Goal: Task Accomplishment & Management: Complete application form

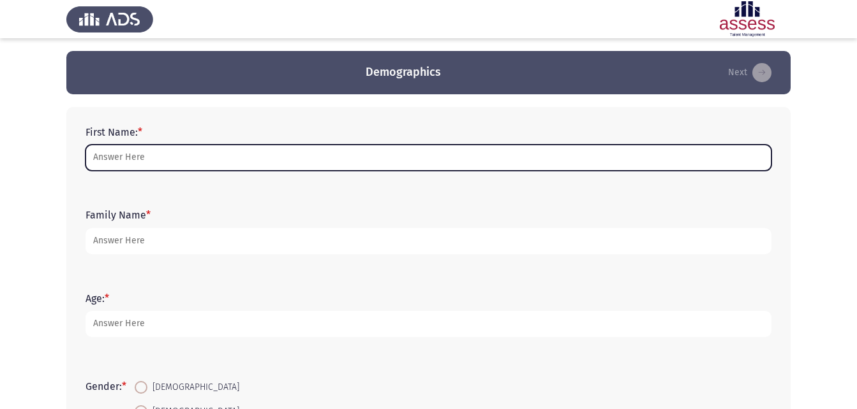
click at [170, 148] on input "First Name: *" at bounding box center [428, 158] width 686 height 26
type input "[PERSON_NAME]"
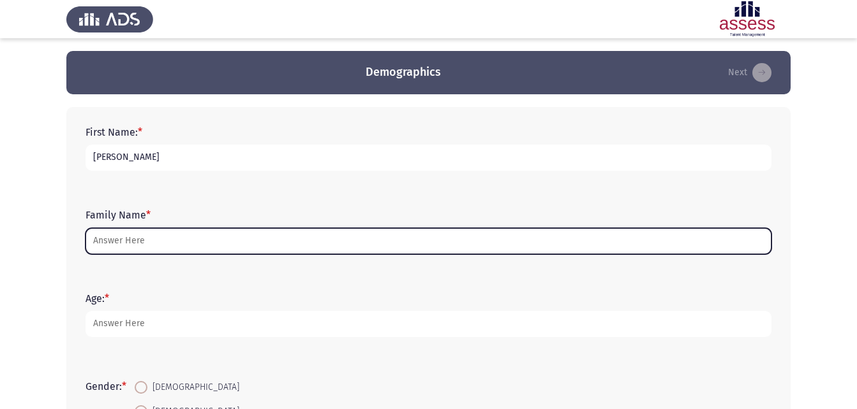
click at [147, 240] on input "Family Name *" at bounding box center [428, 241] width 686 height 26
type input "ق"
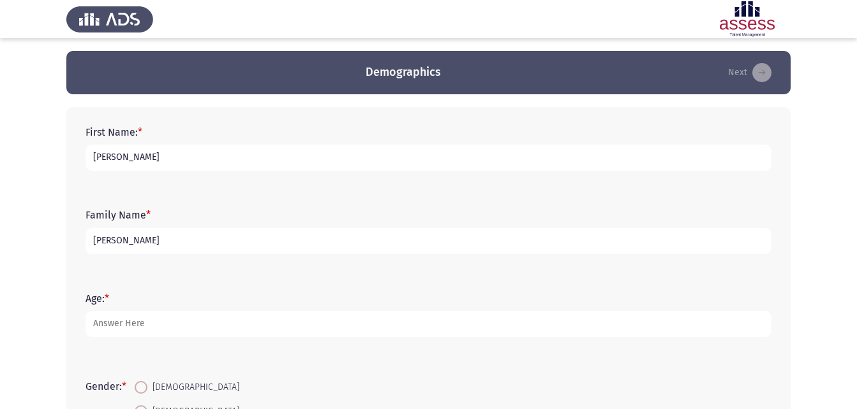
type input "[PERSON_NAME]"
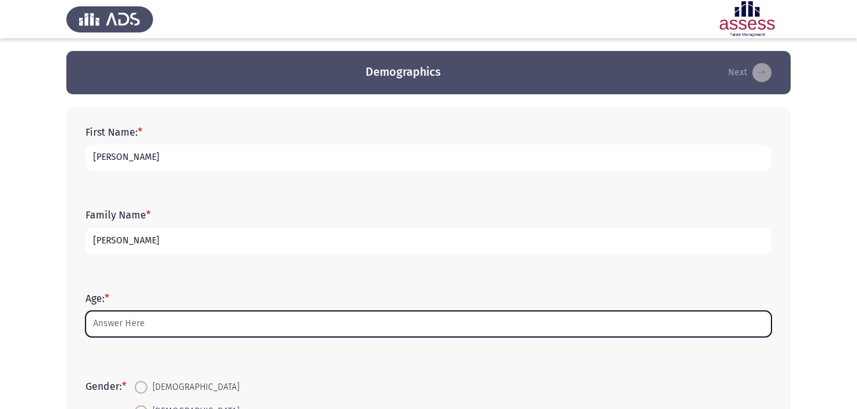
click at [143, 330] on input "Age: *" at bounding box center [428, 324] width 686 height 26
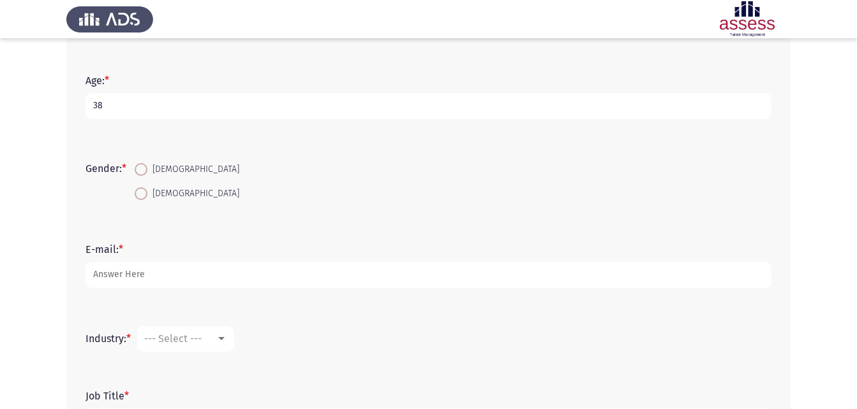
scroll to position [230, 0]
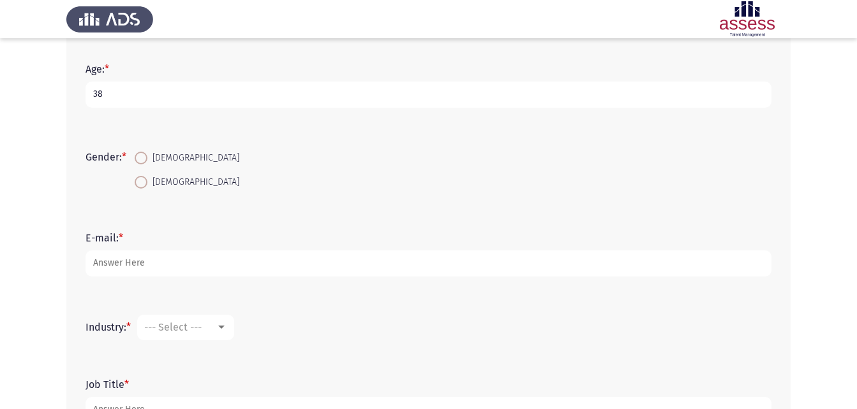
type input "38"
click at [147, 184] on span at bounding box center [141, 182] width 13 height 13
click at [147, 184] on input "[DEMOGRAPHIC_DATA]" at bounding box center [141, 182] width 13 height 13
radio input "true"
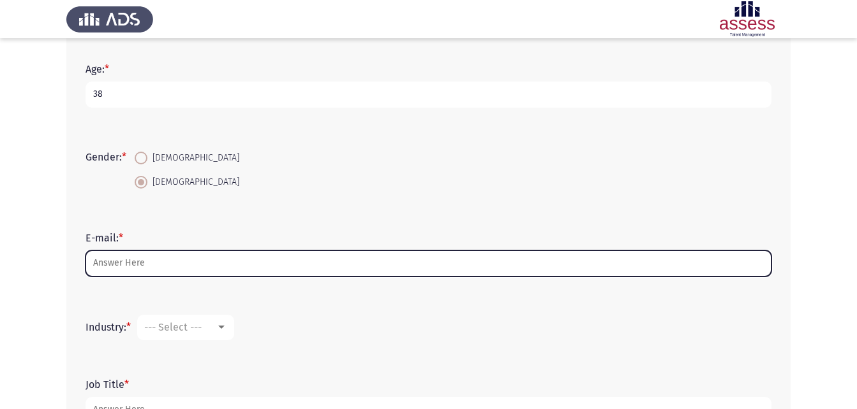
click at [158, 263] on input "E-mail: *" at bounding box center [428, 264] width 686 height 26
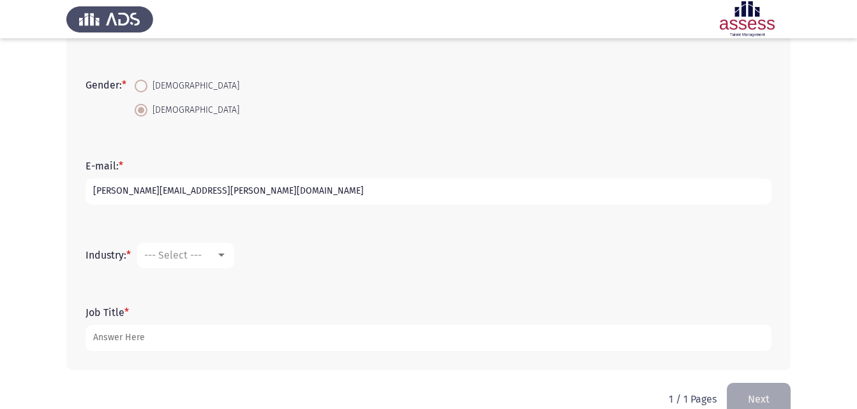
scroll to position [306, 0]
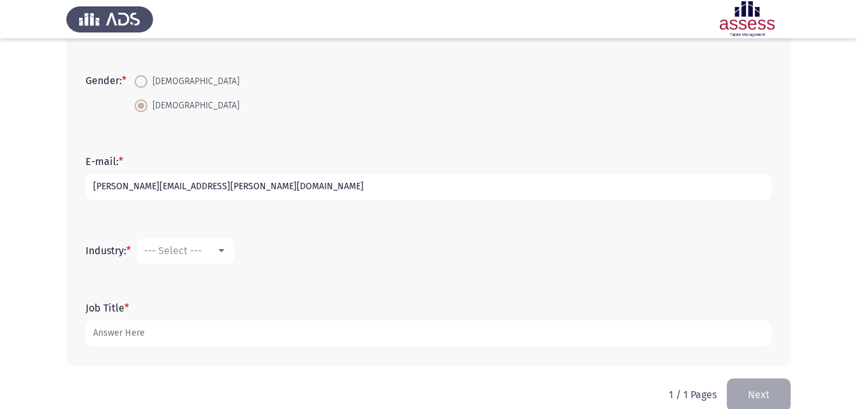
type input "[PERSON_NAME][EMAIL_ADDRESS][PERSON_NAME][DOMAIN_NAME]"
click at [222, 251] on div at bounding box center [221, 250] width 6 height 3
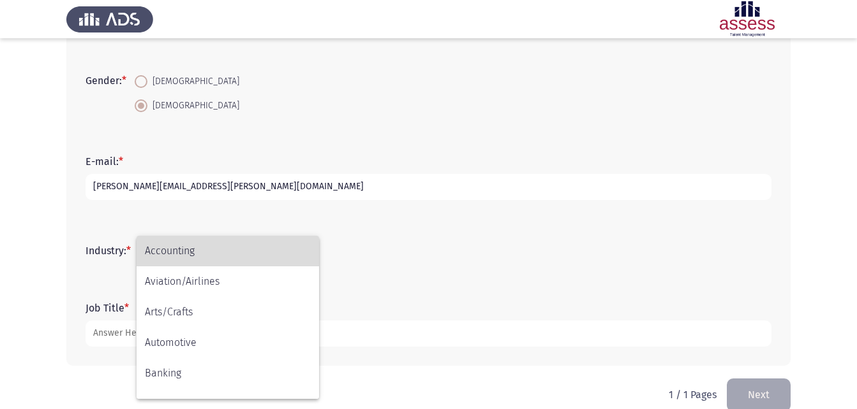
click at [222, 251] on span "Accounting" at bounding box center [228, 251] width 166 height 31
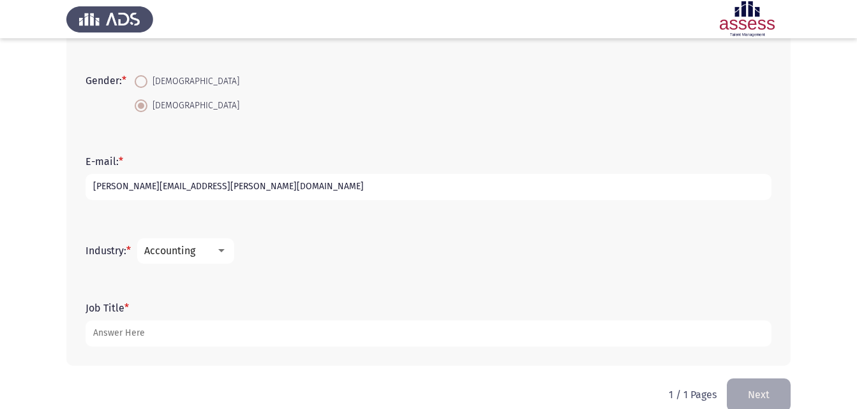
click at [226, 248] on div at bounding box center [221, 251] width 11 height 10
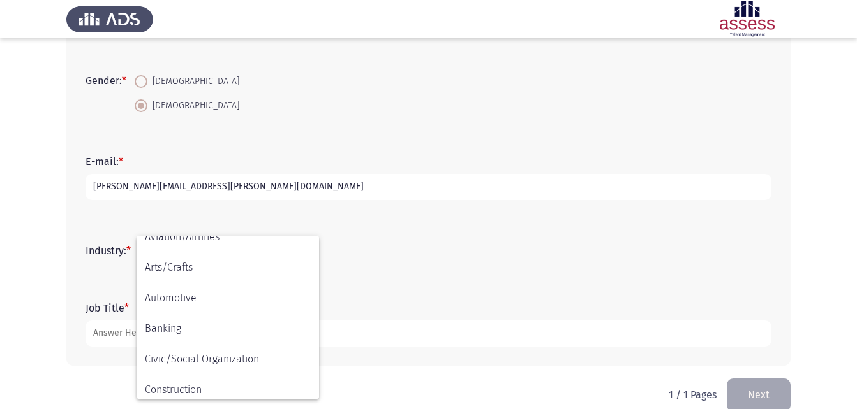
scroll to position [0, 0]
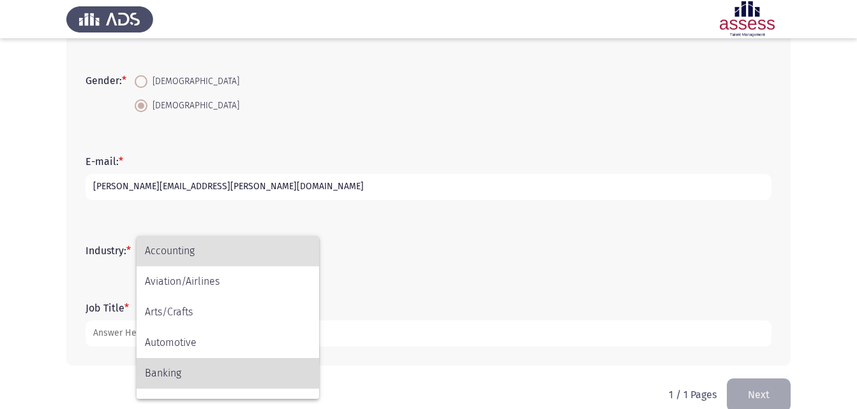
click at [170, 368] on span "Banking" at bounding box center [228, 373] width 166 height 31
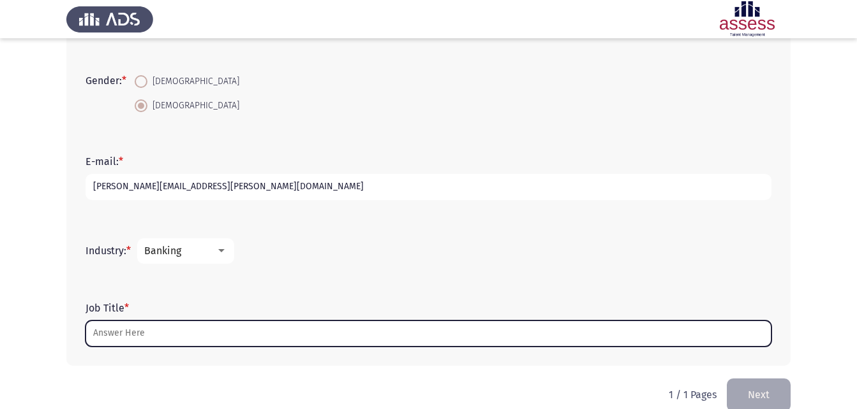
click at [158, 335] on input "Job Title *" at bounding box center [428, 334] width 686 height 26
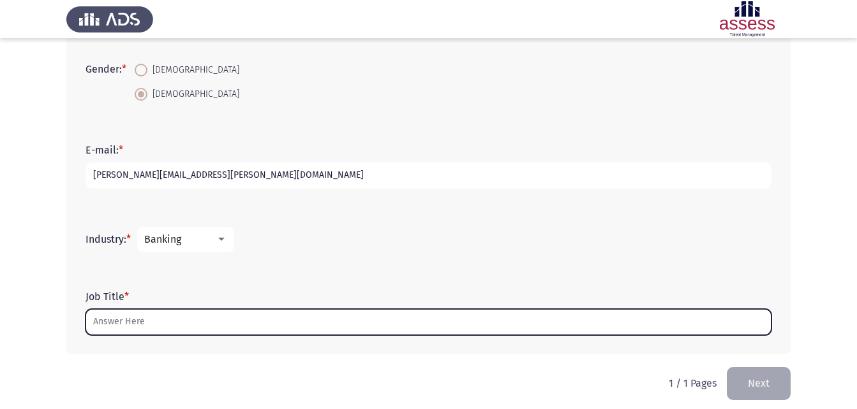
scroll to position [327, 0]
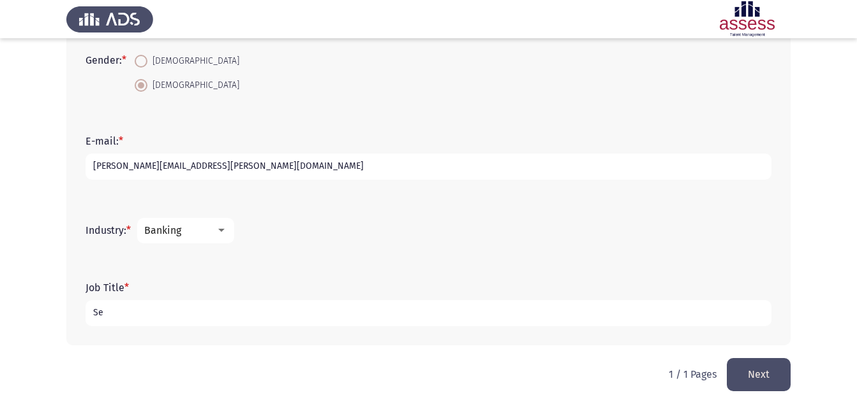
type input "S"
type input "Accounting Professional"
click at [763, 369] on button "Next" at bounding box center [758, 374] width 64 height 33
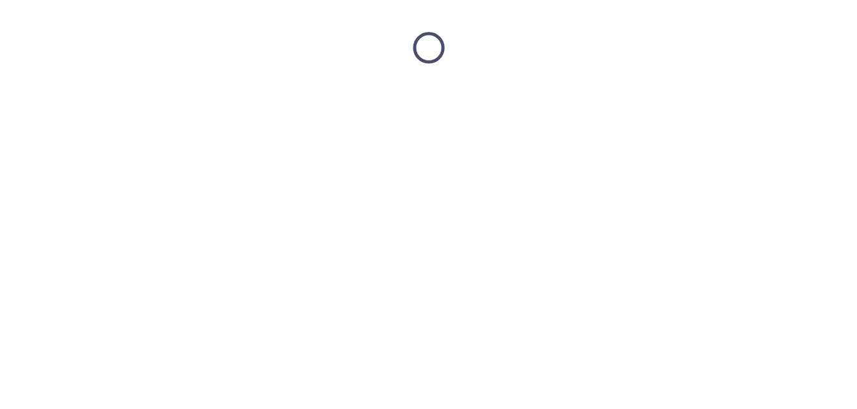
scroll to position [0, 0]
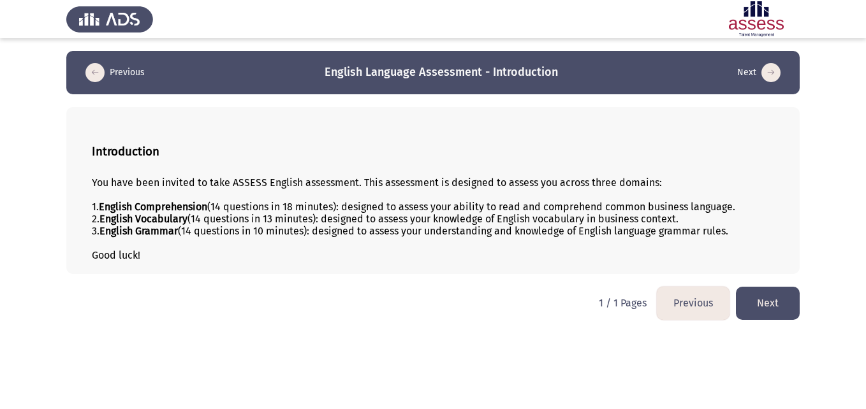
click at [766, 306] on button "Next" at bounding box center [768, 303] width 64 height 33
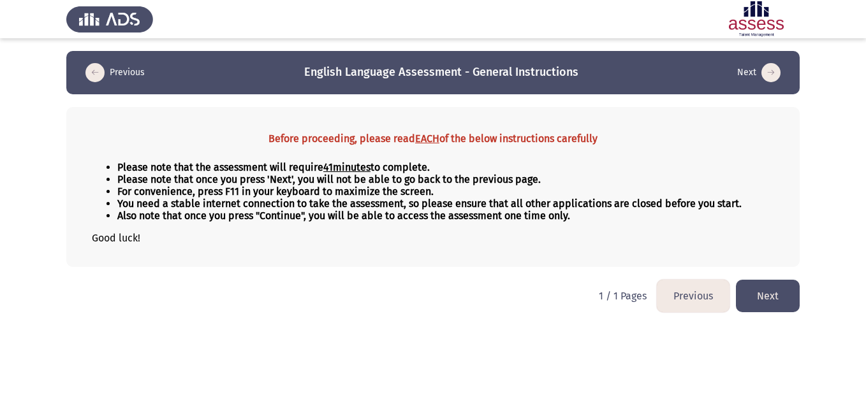
click at [769, 294] on button "Next" at bounding box center [768, 296] width 64 height 33
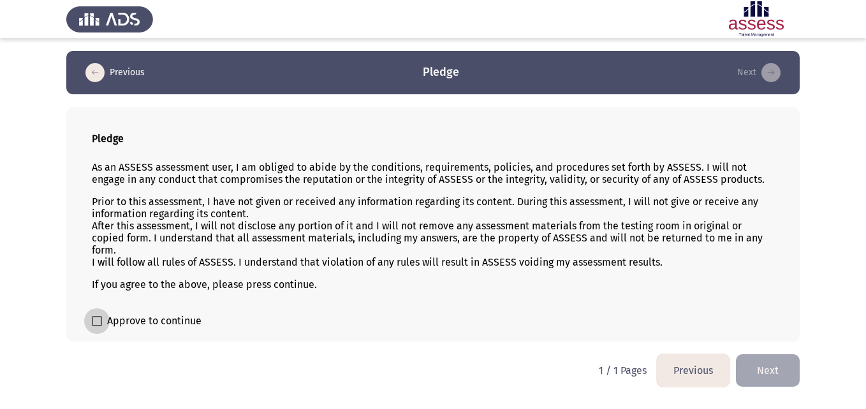
click at [101, 323] on span at bounding box center [97, 321] width 10 height 10
click at [97, 327] on input "Approve to continue" at bounding box center [96, 327] width 1 height 1
checkbox input "true"
click at [767, 368] on button "Next" at bounding box center [768, 371] width 64 height 33
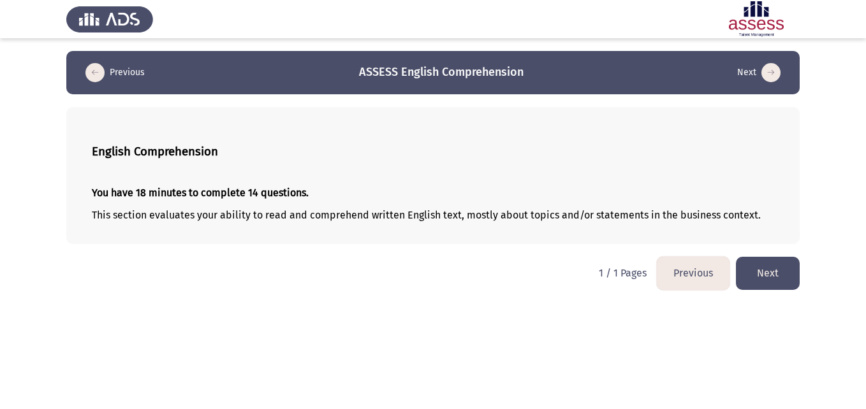
click at [769, 283] on button "Next" at bounding box center [768, 273] width 64 height 33
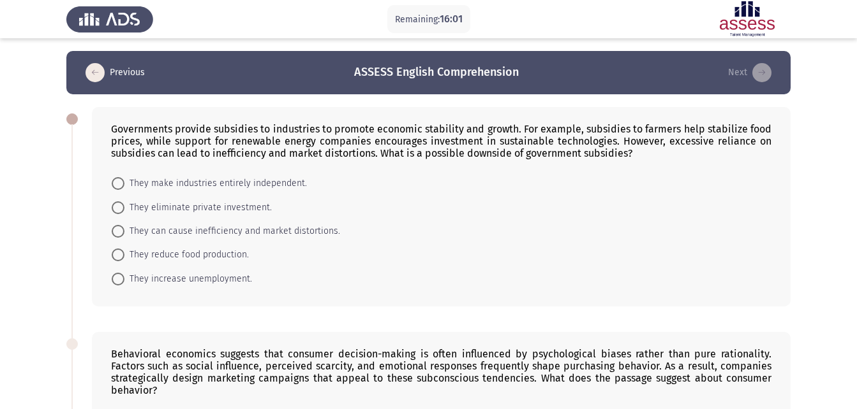
drag, startPoint x: 112, startPoint y: 124, endPoint x: 233, endPoint y: 165, distance: 127.7
click at [233, 165] on div "Governments provide subsidies to industries to promote economic stability and g…" at bounding box center [441, 207] width 698 height 200
drag, startPoint x: 285, startPoint y: 153, endPoint x: 175, endPoint y: 148, distance: 110.5
click at [175, 148] on div "Governments provide subsidies to industries to promote economic stability and g…" at bounding box center [441, 141] width 660 height 36
click at [230, 235] on span "They can cause inefficiency and market distortions." at bounding box center [232, 231] width 216 height 15
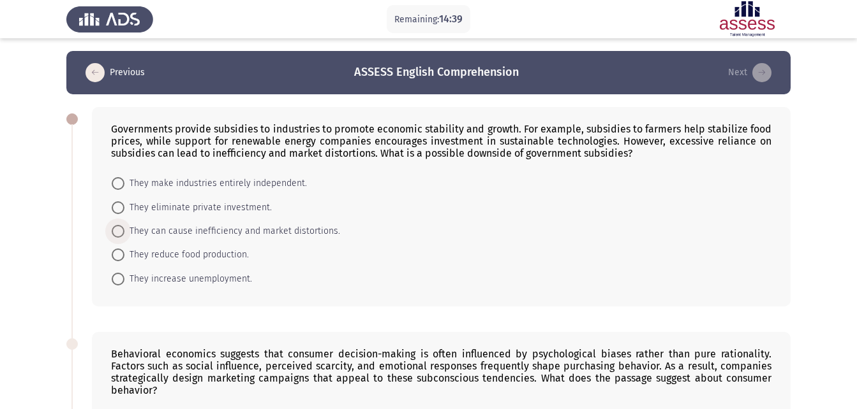
click at [124, 235] on input "They can cause inefficiency and market distortions." at bounding box center [118, 231] width 13 height 13
radio input "true"
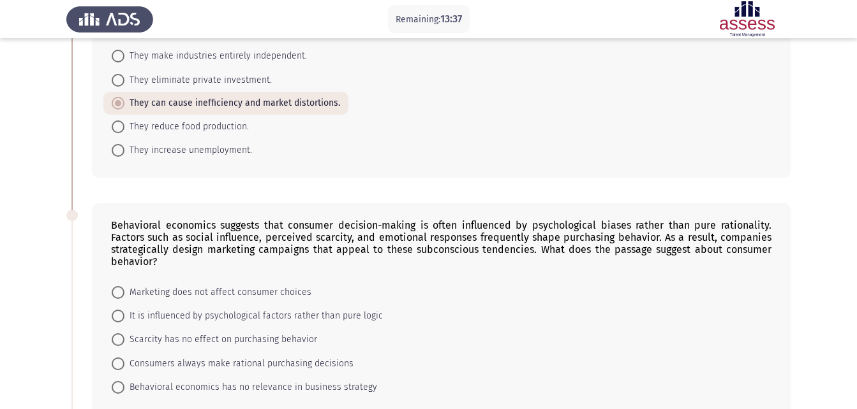
scroll to position [153, 0]
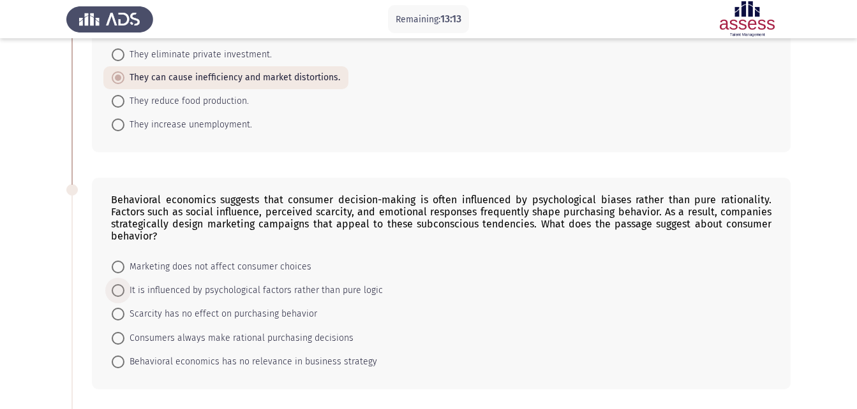
click at [116, 293] on span at bounding box center [118, 290] width 13 height 13
click at [116, 293] on input "It is influenced by psychological factors rather than pure logic" at bounding box center [118, 290] width 13 height 13
radio input "true"
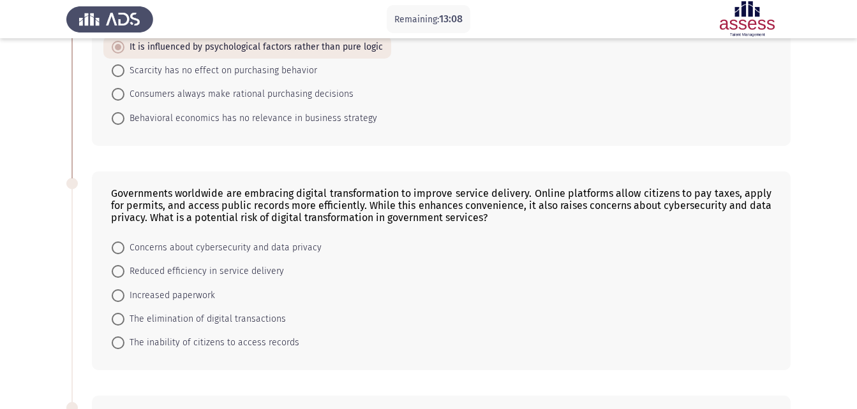
scroll to position [408, 0]
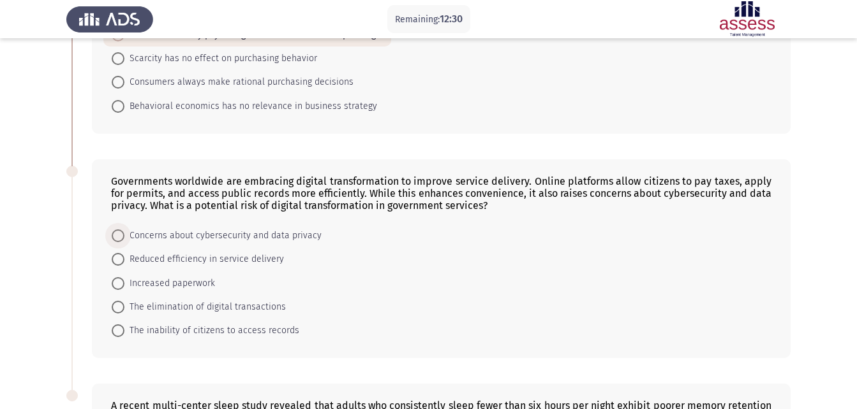
click at [119, 233] on span at bounding box center [118, 236] width 13 height 13
click at [119, 233] on input "Concerns about cybersecurity and data privacy" at bounding box center [118, 236] width 13 height 13
radio input "true"
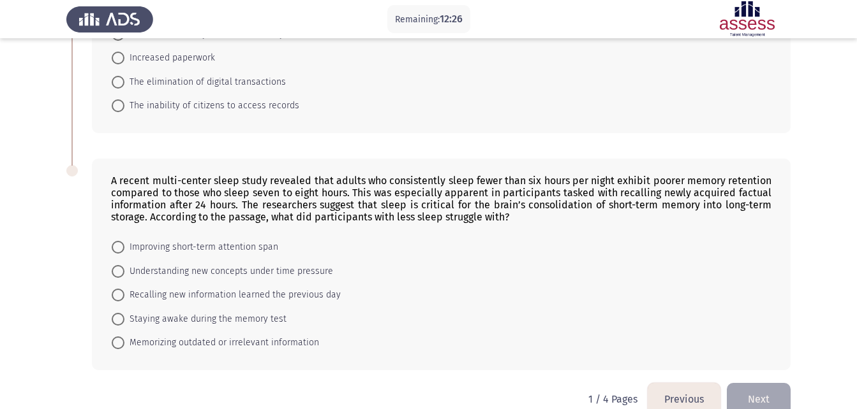
scroll to position [638, 0]
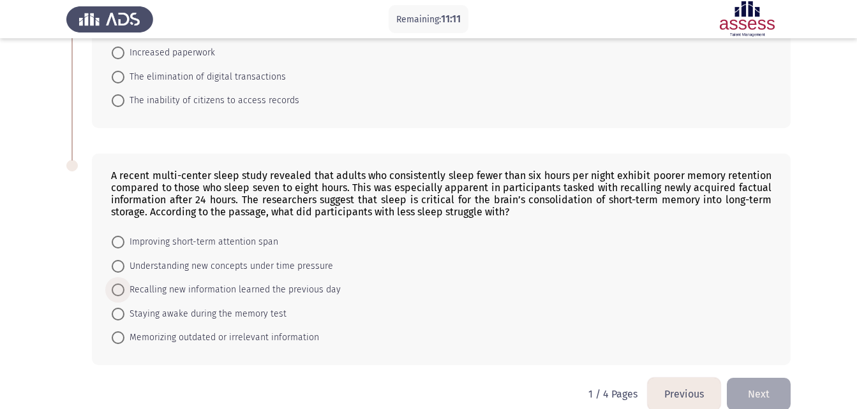
click at [261, 287] on span "Recalling new information learned the previous day" at bounding box center [232, 290] width 216 height 15
click at [124, 287] on input "Recalling new information learned the previous day" at bounding box center [118, 290] width 13 height 13
radio input "true"
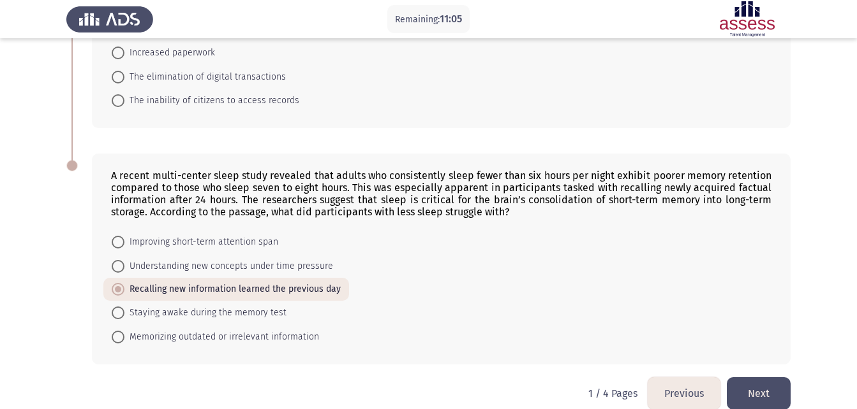
click at [770, 395] on button "Next" at bounding box center [758, 394] width 64 height 33
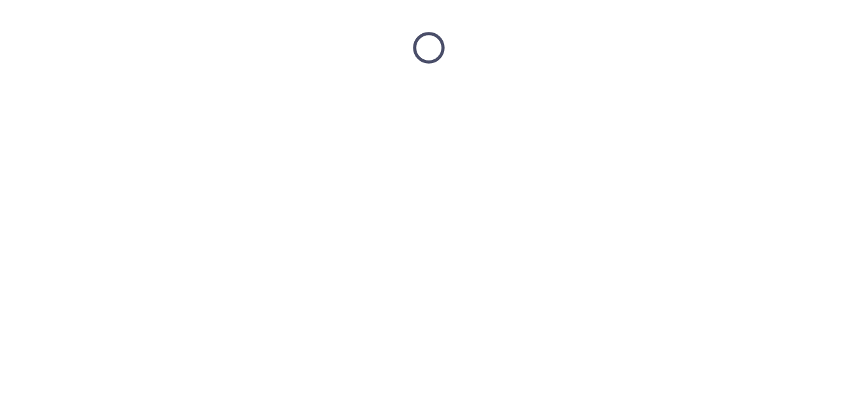
scroll to position [0, 0]
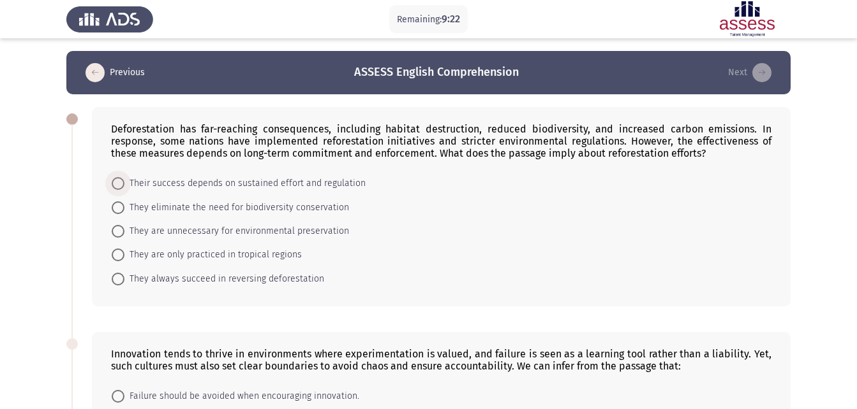
click at [113, 181] on span at bounding box center [118, 183] width 13 height 13
click at [113, 181] on input "Their success depends on sustained effort and regulation" at bounding box center [118, 183] width 13 height 13
radio input "true"
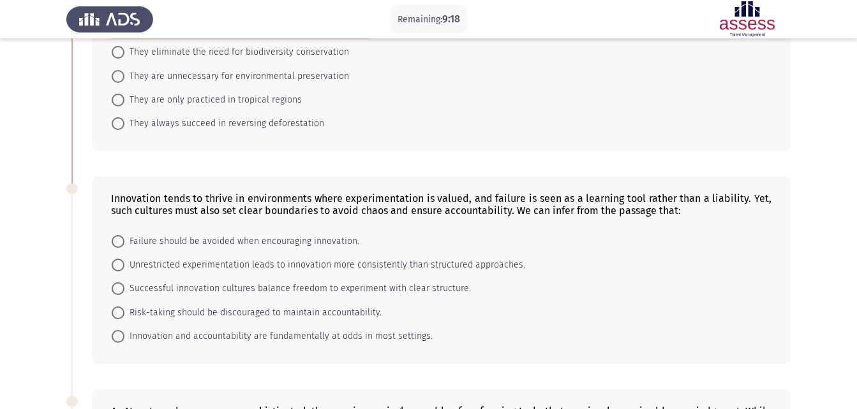
scroll to position [179, 0]
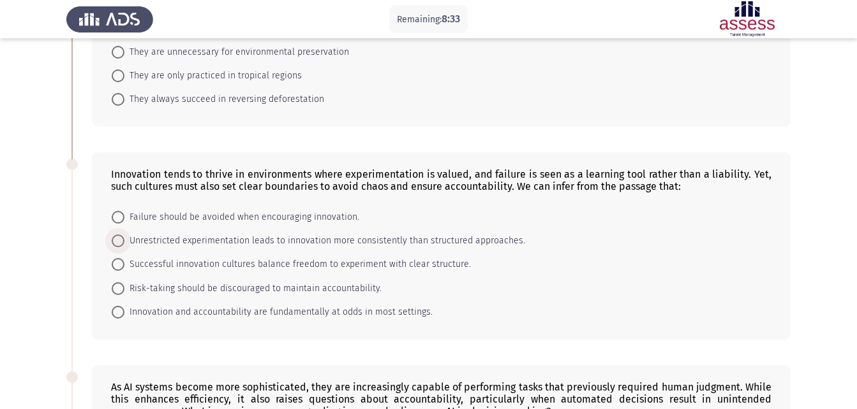
click at [115, 244] on span at bounding box center [118, 241] width 13 height 13
click at [115, 244] on input "Unrestricted experimentation leads to innovation more consistently than structu…" at bounding box center [118, 241] width 13 height 13
radio input "true"
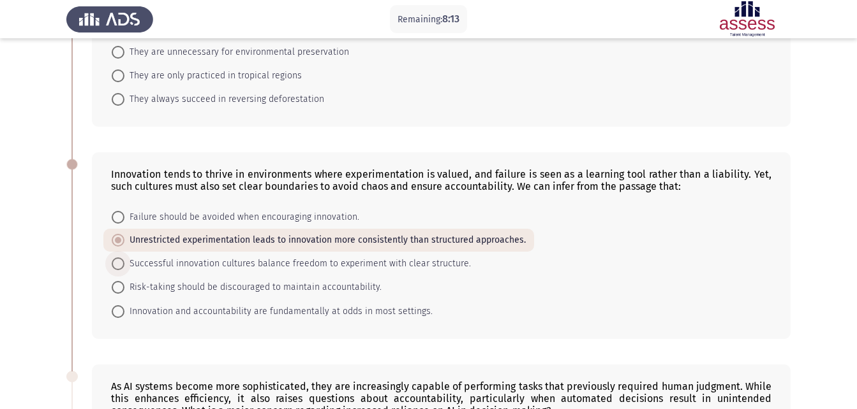
click at [119, 265] on span at bounding box center [118, 264] width 13 height 13
click at [119, 265] on input "Successful innovation cultures balance freedom to experiment with clear structu…" at bounding box center [118, 264] width 13 height 13
radio input "true"
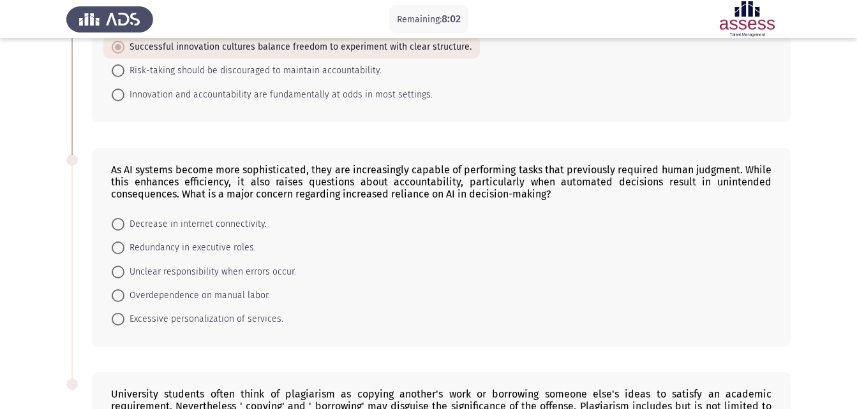
scroll to position [408, 0]
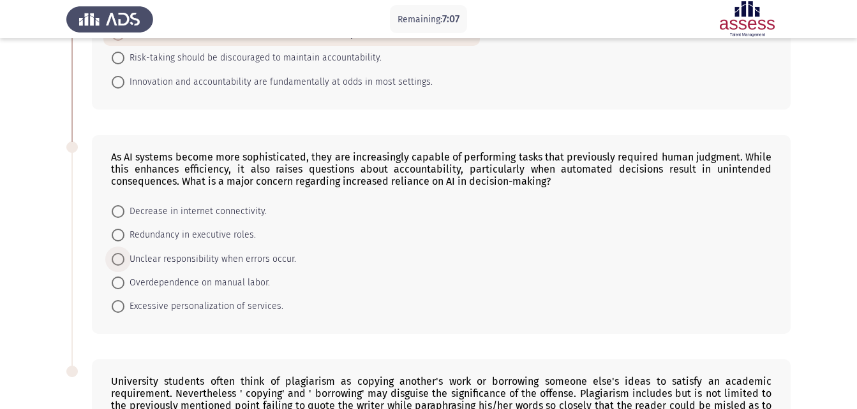
click at [119, 258] on span at bounding box center [118, 259] width 13 height 13
click at [119, 258] on input "Unclear responsibility when errors occur." at bounding box center [118, 259] width 13 height 13
radio input "true"
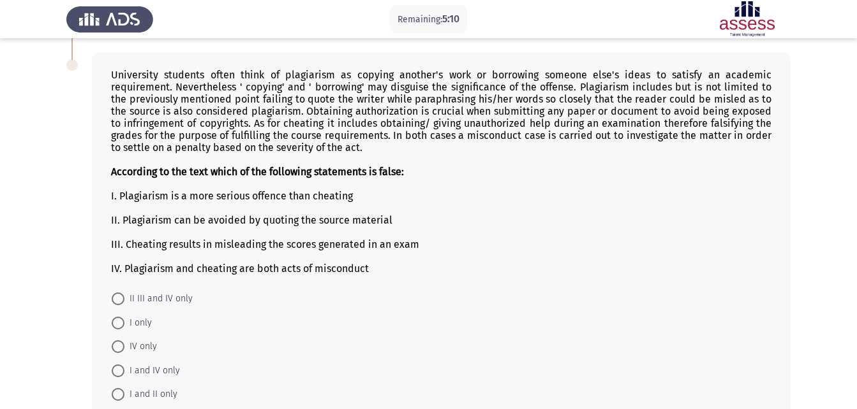
scroll to position [740, 0]
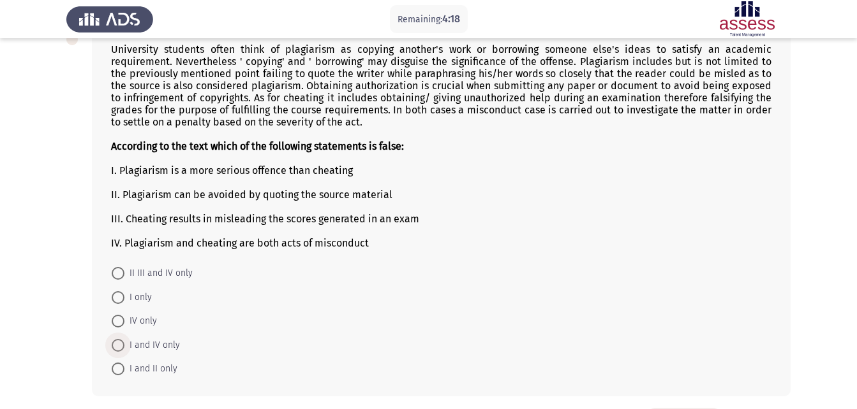
click at [151, 343] on span "I and IV only" at bounding box center [151, 345] width 55 height 15
click at [124, 343] on input "I and IV only" at bounding box center [118, 345] width 13 height 13
radio input "true"
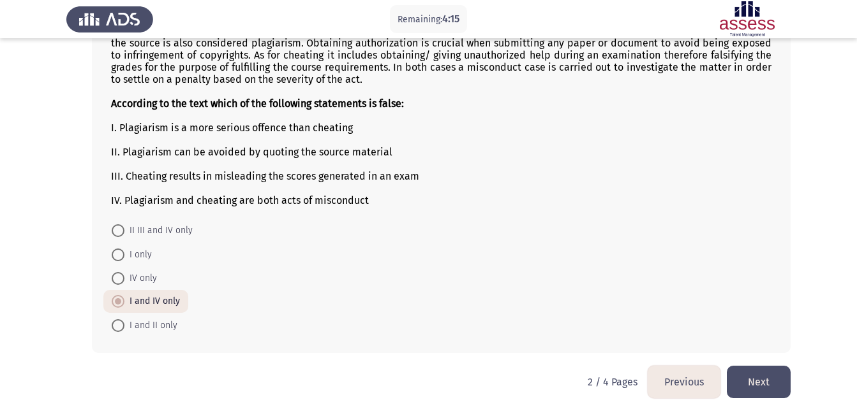
scroll to position [790, 0]
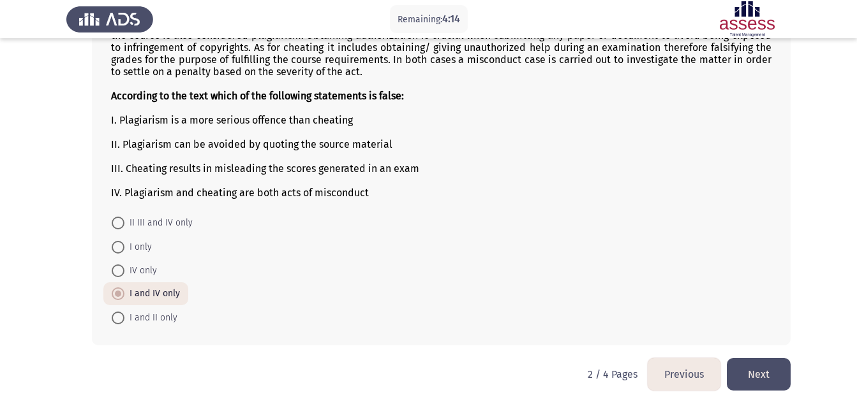
click at [772, 376] on button "Next" at bounding box center [758, 374] width 64 height 33
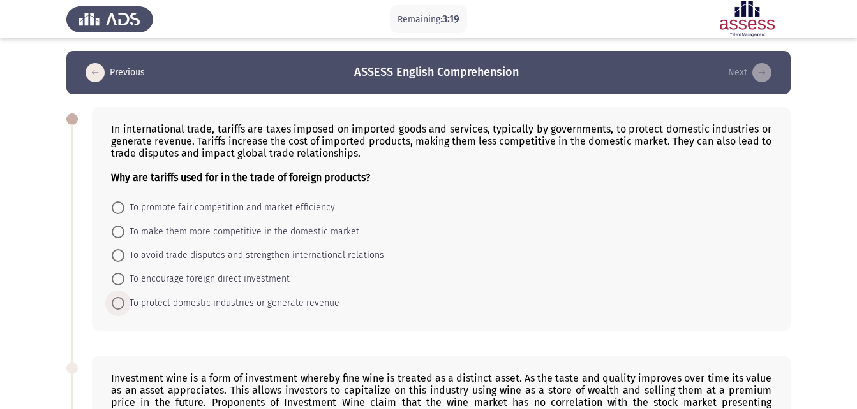
click at [305, 304] on span "To protect domestic industries or generate revenue" at bounding box center [231, 303] width 215 height 15
click at [124, 304] on input "To protect domestic industries or generate revenue" at bounding box center [118, 303] width 13 height 13
radio input "true"
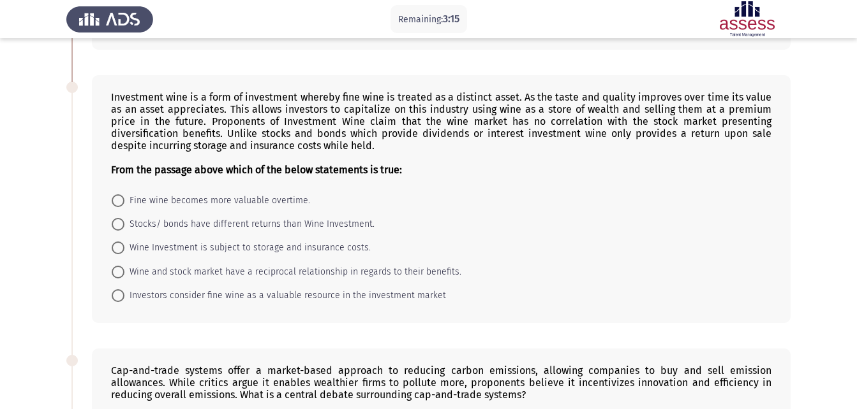
scroll to position [281, 0]
click at [166, 198] on span "Fine wine becomes more valuable overtime." at bounding box center [217, 200] width 186 height 15
click at [124, 198] on input "Fine wine becomes more valuable overtime." at bounding box center [118, 200] width 13 height 13
radio input "true"
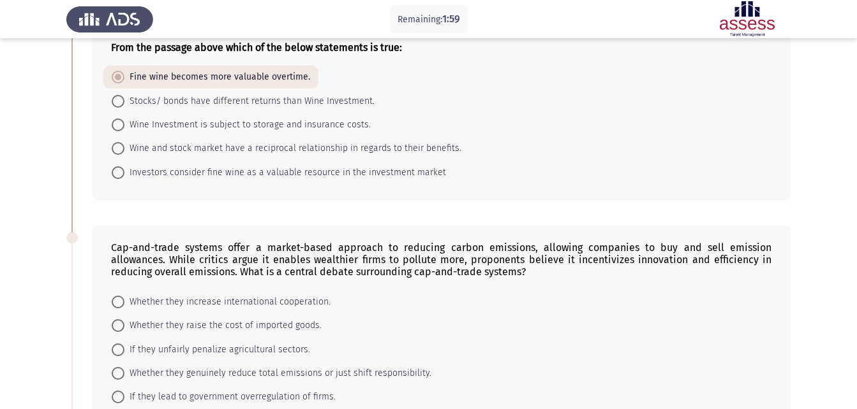
scroll to position [408, 0]
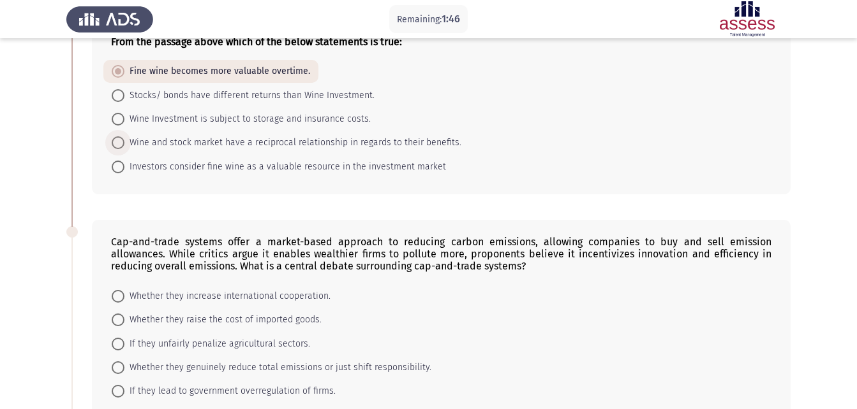
click at [420, 139] on span "Wine and stock market have a reciprocal relationship in regards to their benefi…" at bounding box center [292, 142] width 337 height 15
click at [124, 139] on input "Wine and stock market have a reciprocal relationship in regards to their benefi…" at bounding box center [118, 142] width 13 height 13
radio input "true"
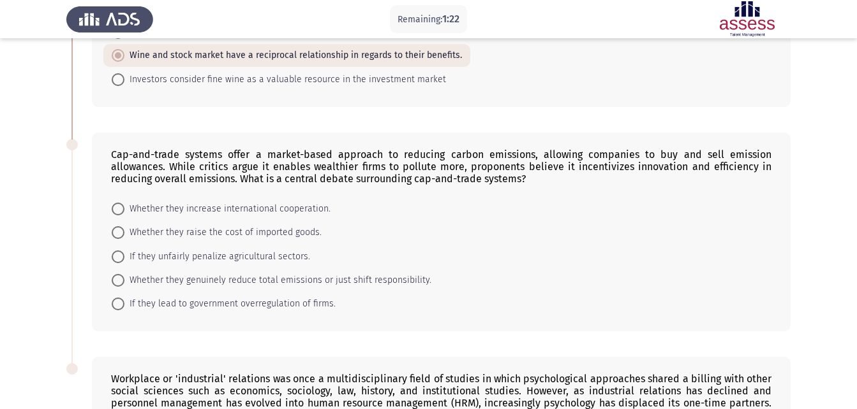
scroll to position [484, 0]
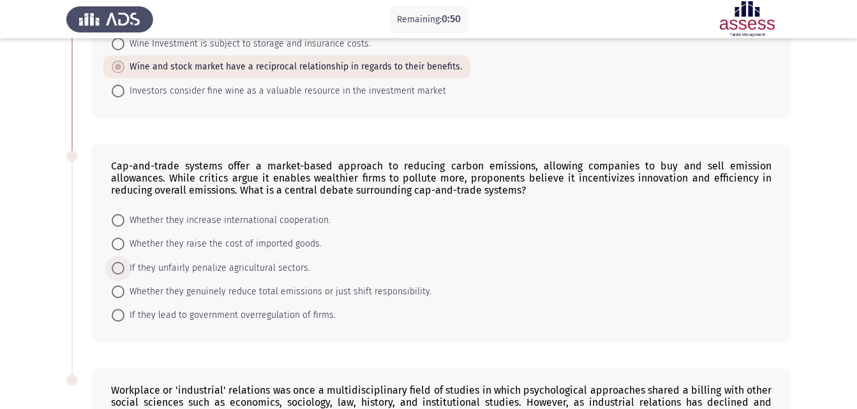
click at [124, 266] on span at bounding box center [118, 268] width 13 height 13
click at [124, 266] on input "If they unfairly penalize agricultural sectors." at bounding box center [118, 268] width 13 height 13
radio input "true"
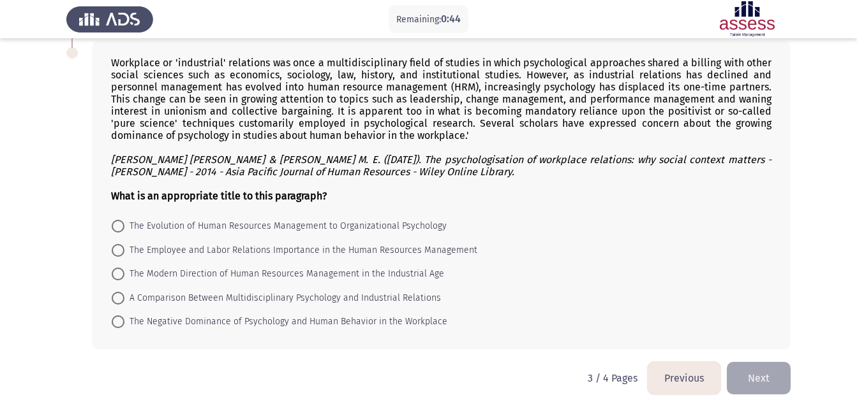
scroll to position [815, 0]
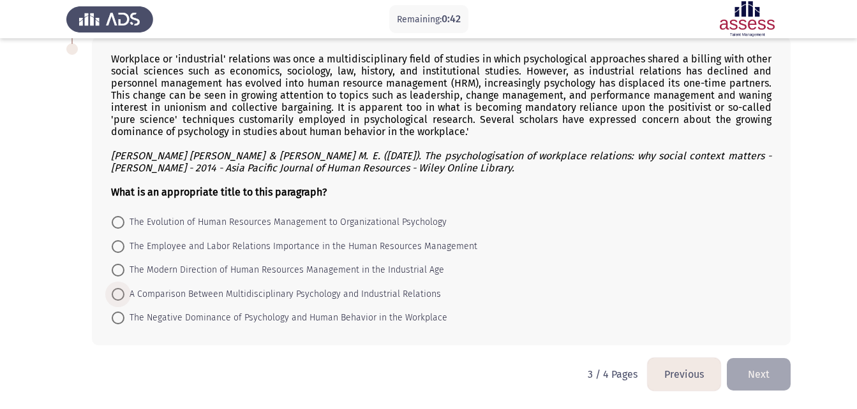
click at [121, 292] on span at bounding box center [118, 294] width 13 height 13
click at [121, 292] on input "A Comparison Between Multidisciplinary Psychology and Industrial Relations" at bounding box center [118, 294] width 13 height 13
radio input "true"
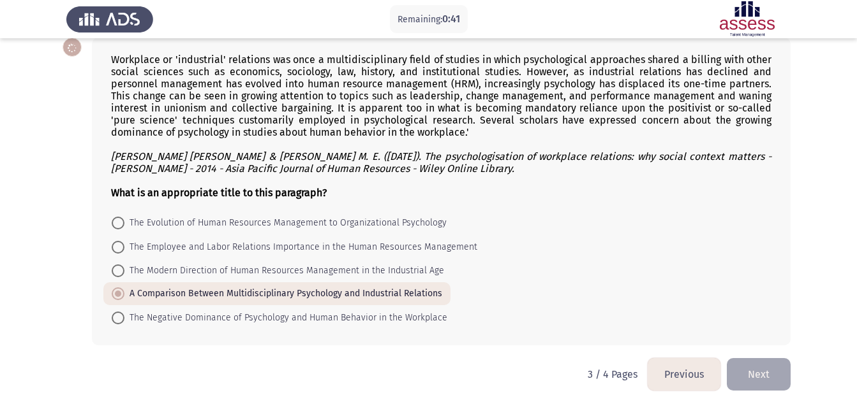
scroll to position [814, 0]
click at [748, 371] on button "Next" at bounding box center [758, 374] width 64 height 33
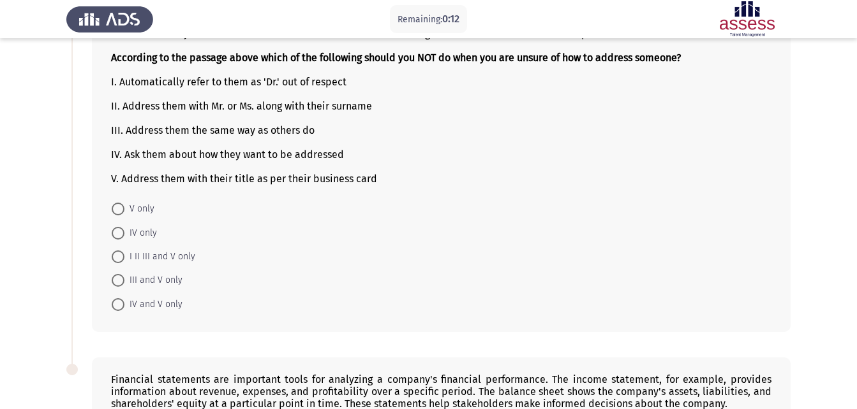
scroll to position [188, 0]
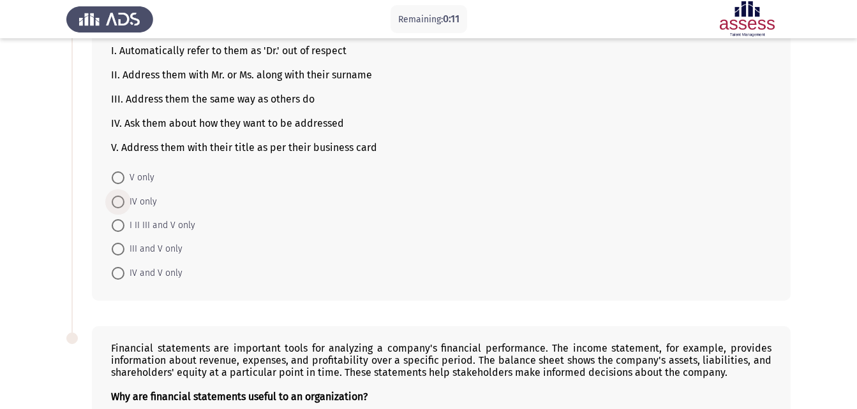
click at [133, 202] on span "IV only" at bounding box center [140, 202] width 33 height 15
click at [124, 202] on input "IV only" at bounding box center [118, 202] width 13 height 13
radio input "true"
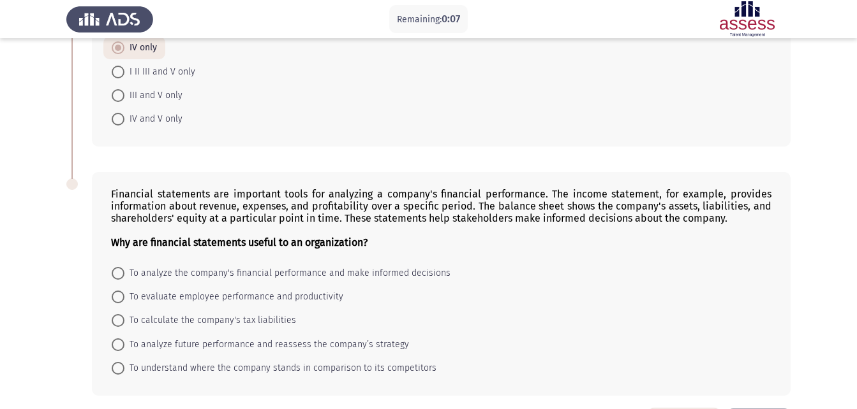
scroll to position [366, 0]
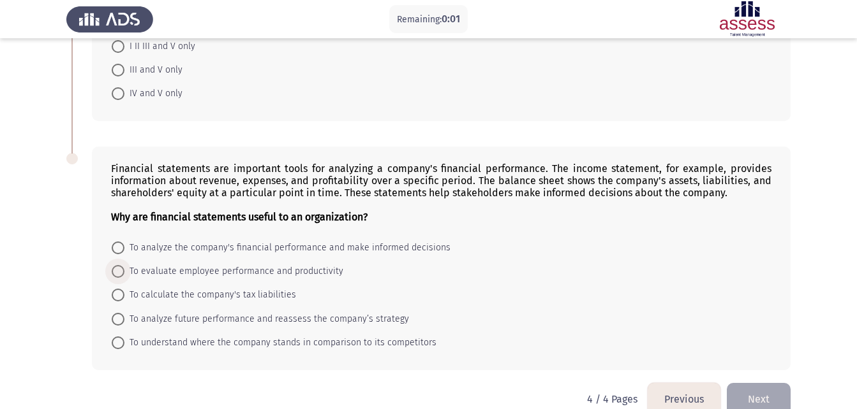
click at [120, 269] on span at bounding box center [118, 271] width 13 height 13
click at [120, 269] on input "To evaluate employee performance and productivity" at bounding box center [118, 271] width 13 height 13
radio input "true"
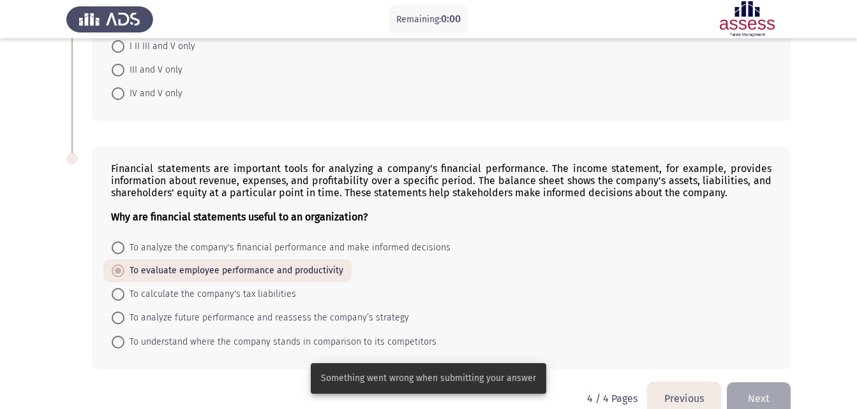
click at [751, 393] on button "Next" at bounding box center [758, 399] width 64 height 33
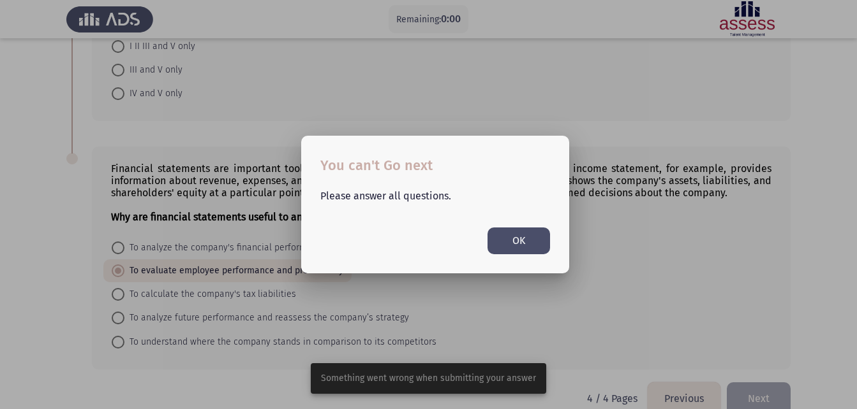
scroll to position [0, 0]
click at [751, 393] on div at bounding box center [428, 204] width 857 height 409
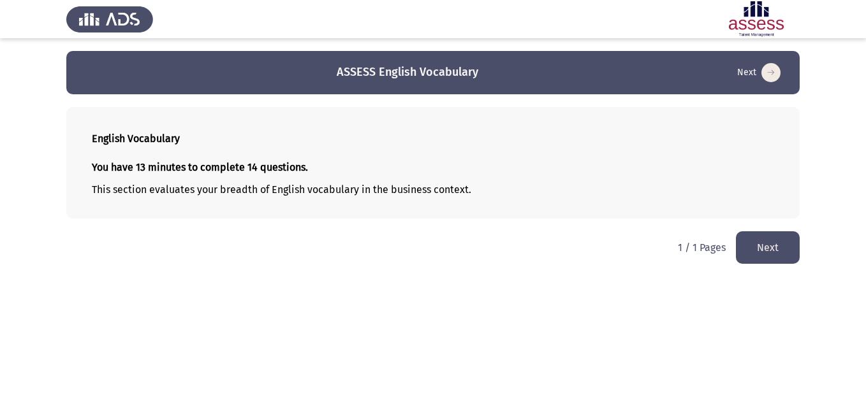
click at [774, 253] on button "Next" at bounding box center [768, 248] width 64 height 33
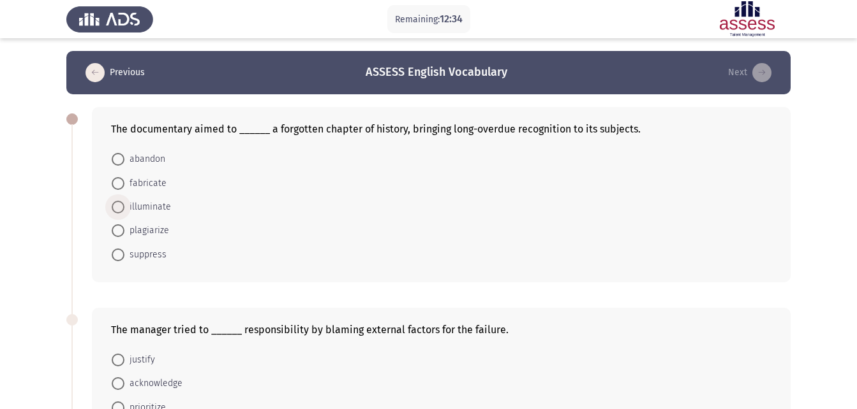
click at [149, 203] on span "illuminate" at bounding box center [147, 207] width 47 height 15
click at [124, 203] on input "illuminate" at bounding box center [118, 207] width 13 height 13
radio input "true"
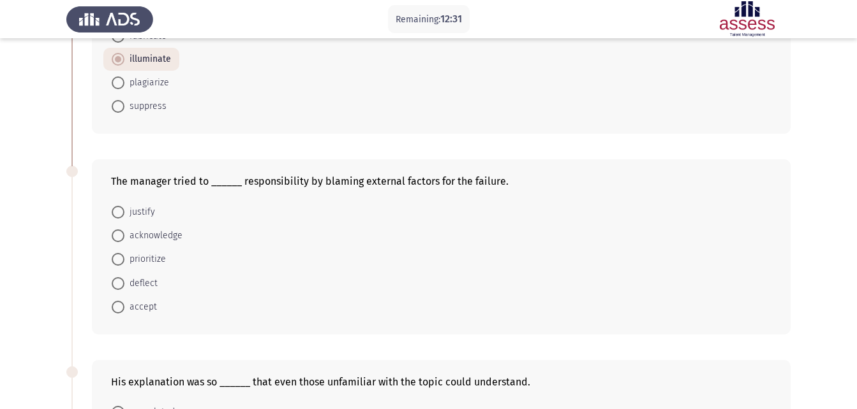
scroll to position [153, 0]
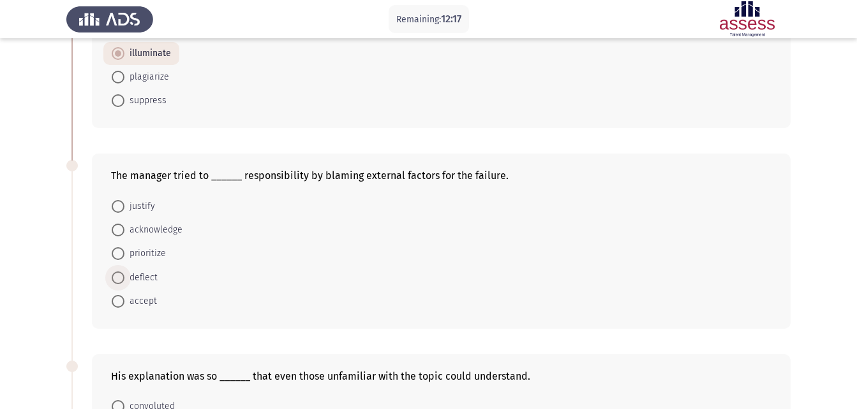
click at [117, 276] on span at bounding box center [118, 278] width 13 height 13
click at [117, 276] on input "deflect" at bounding box center [118, 278] width 13 height 13
radio input "true"
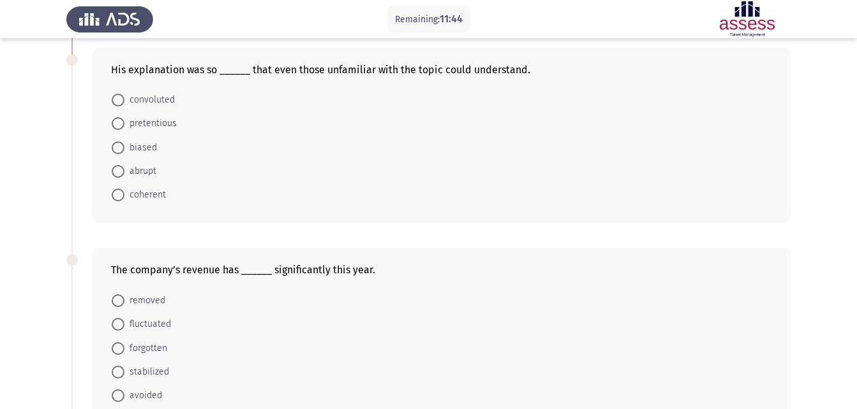
scroll to position [485, 0]
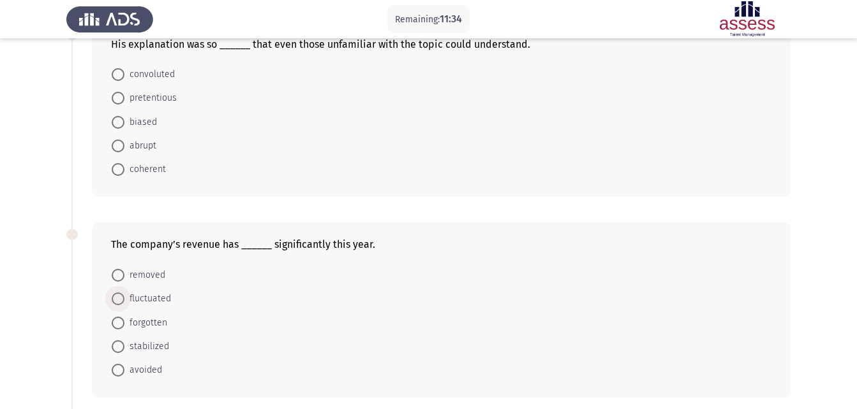
click at [140, 300] on span "fluctuated" at bounding box center [147, 298] width 47 height 15
click at [124, 300] on input "fluctuated" at bounding box center [118, 299] width 13 height 13
radio input "true"
click at [136, 342] on span "stabilized" at bounding box center [146, 346] width 45 height 15
click at [124, 342] on input "stabilized" at bounding box center [118, 346] width 13 height 13
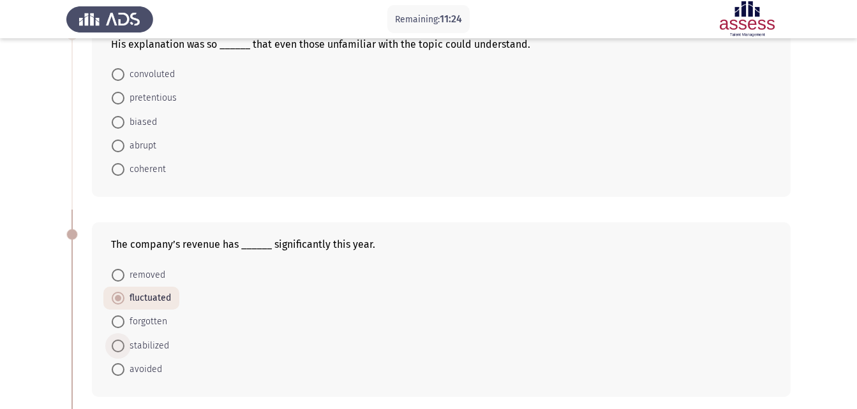
radio input "true"
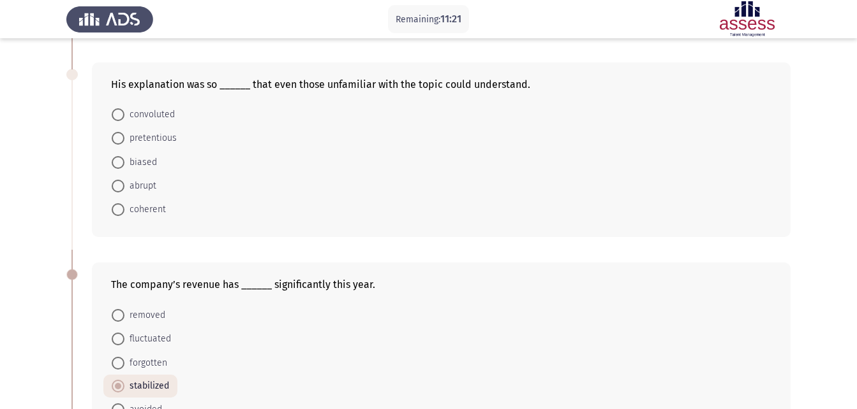
scroll to position [434, 0]
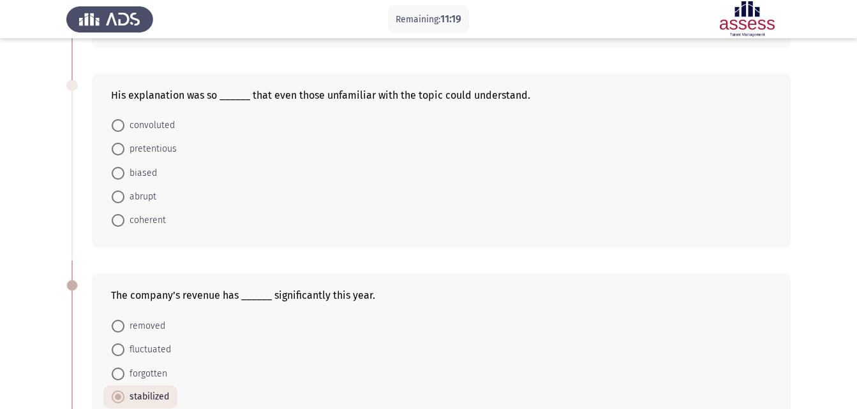
click at [120, 128] on span at bounding box center [118, 125] width 13 height 13
click at [120, 128] on input "convoluted" at bounding box center [118, 125] width 13 height 13
radio input "true"
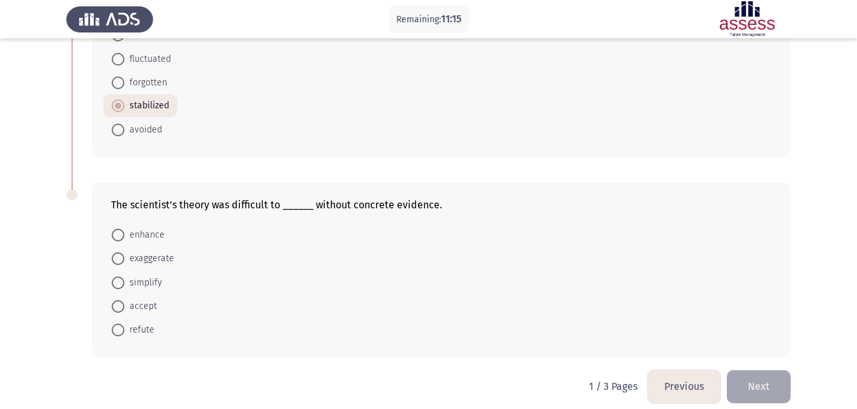
scroll to position [732, 0]
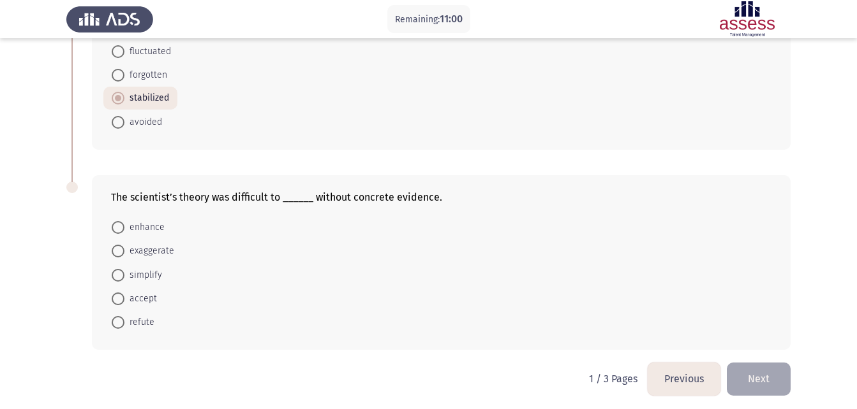
click at [122, 226] on span at bounding box center [118, 227] width 13 height 13
click at [122, 226] on input "enhance" at bounding box center [118, 227] width 13 height 13
radio input "true"
click at [765, 373] on button "Next" at bounding box center [758, 378] width 64 height 33
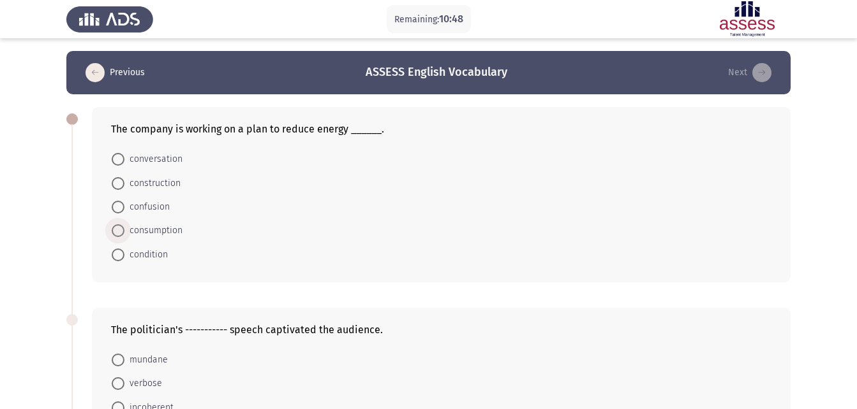
click at [163, 232] on span "consumption" at bounding box center [153, 230] width 58 height 15
click at [124, 232] on input "consumption" at bounding box center [118, 230] width 13 height 13
radio input "true"
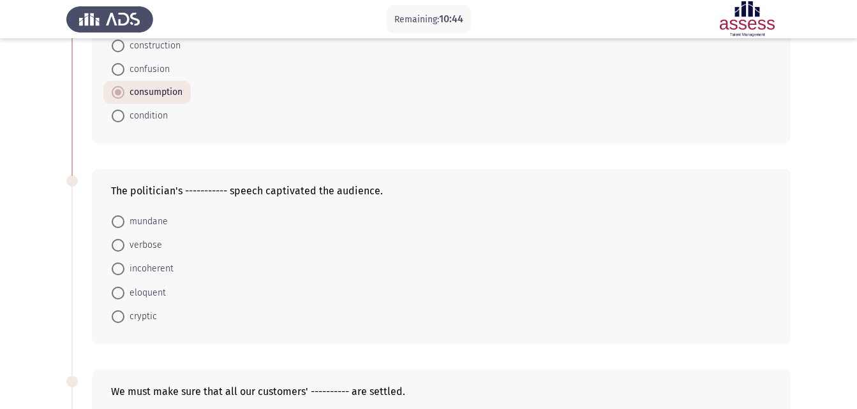
scroll to position [153, 0]
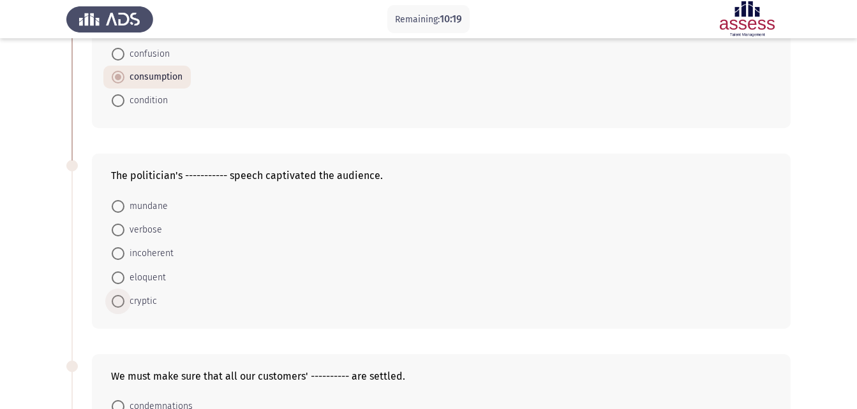
click at [138, 303] on span "cryptic" at bounding box center [140, 301] width 33 height 15
click at [124, 303] on input "cryptic" at bounding box center [118, 301] width 13 height 13
radio input "true"
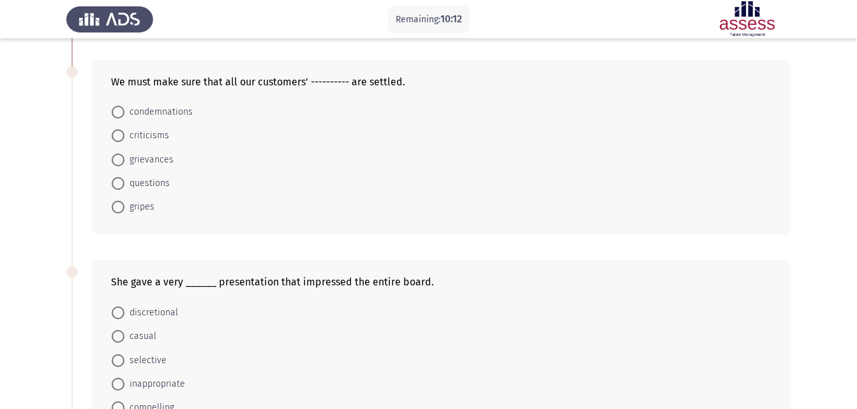
scroll to position [459, 0]
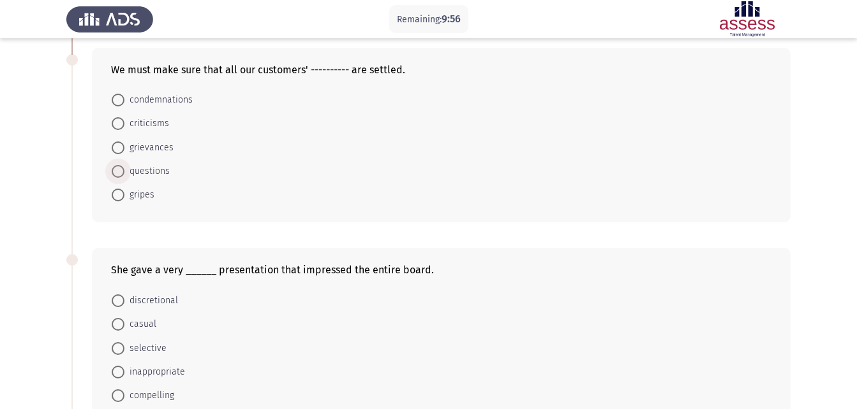
click at [151, 170] on span "questions" at bounding box center [146, 171] width 45 height 15
click at [124, 170] on input "questions" at bounding box center [118, 171] width 13 height 13
radio input "true"
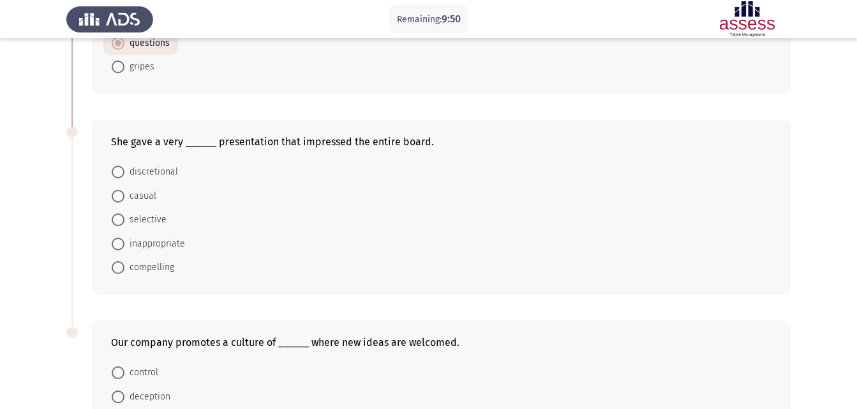
scroll to position [612, 0]
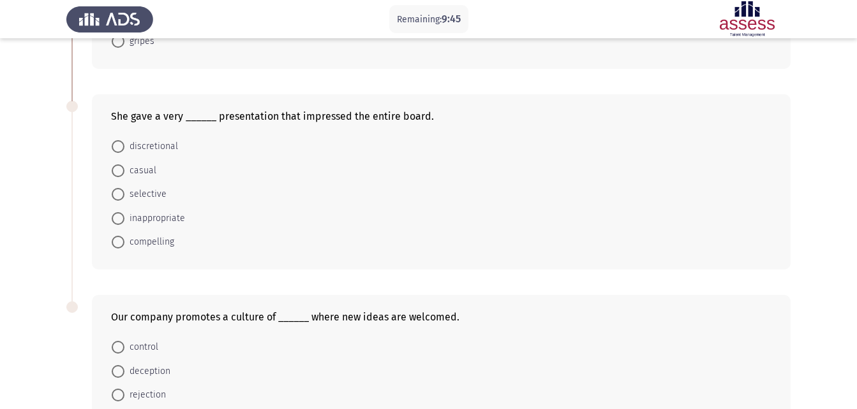
click at [149, 247] on span "compelling" at bounding box center [149, 242] width 50 height 15
click at [124, 247] on input "compelling" at bounding box center [118, 242] width 13 height 13
radio input "true"
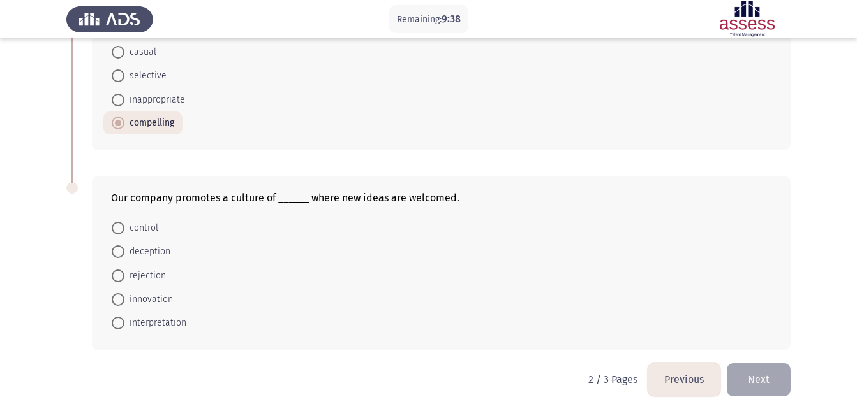
scroll to position [736, 0]
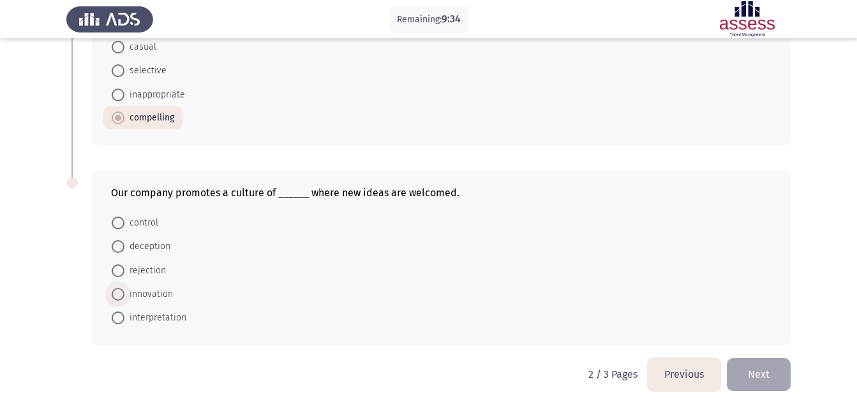
click at [144, 292] on span "innovation" at bounding box center [148, 294] width 48 height 15
click at [124, 292] on input "innovation" at bounding box center [118, 294] width 13 height 13
radio input "true"
click at [769, 369] on button "Next" at bounding box center [758, 374] width 64 height 33
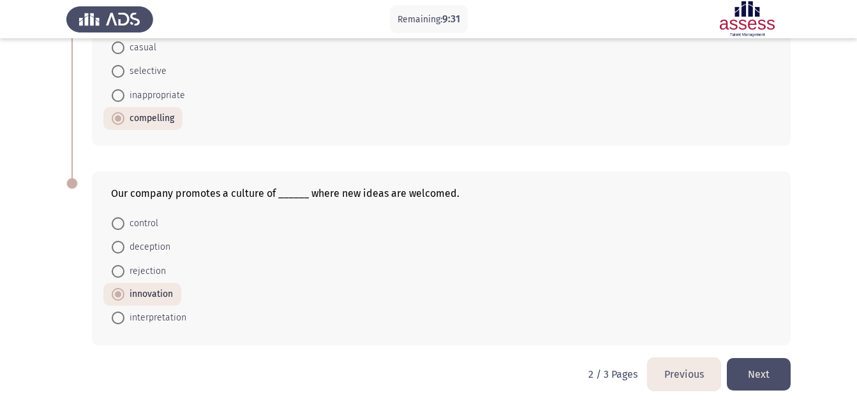
scroll to position [0, 0]
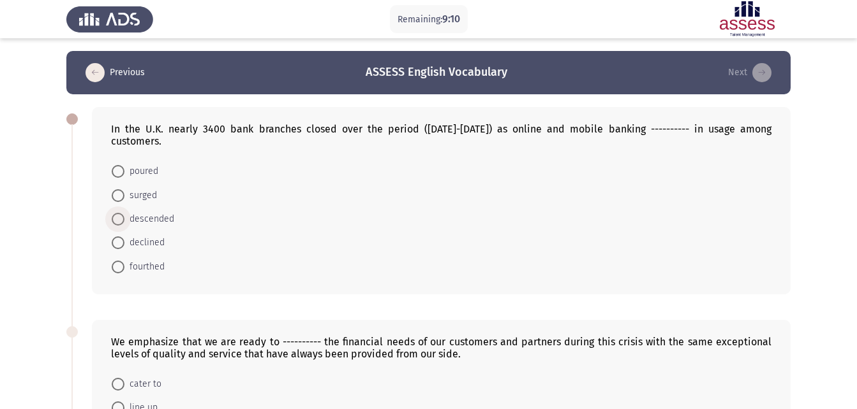
click at [154, 212] on span "descended" at bounding box center [149, 219] width 50 height 15
click at [124, 213] on input "descended" at bounding box center [118, 219] width 13 height 13
radio input "true"
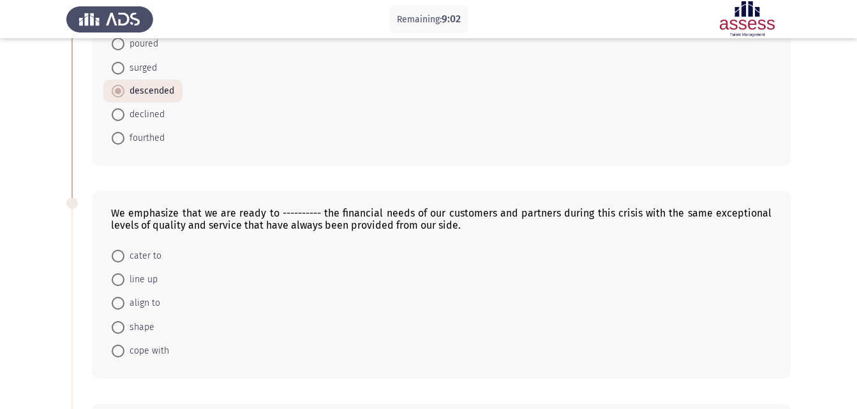
scroll to position [153, 0]
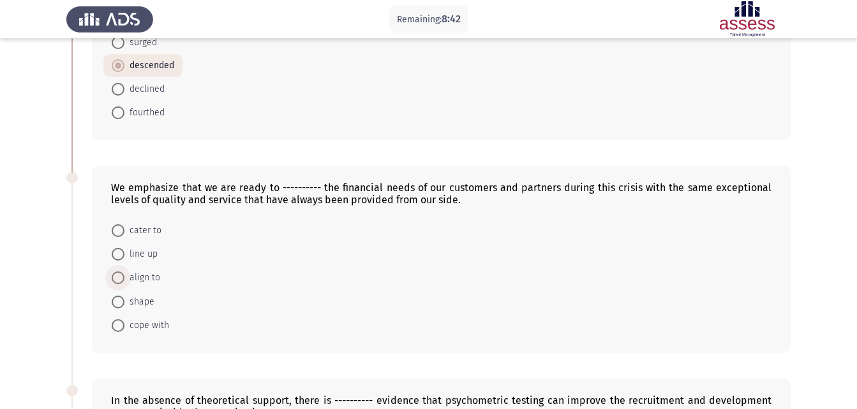
click at [122, 272] on span at bounding box center [118, 278] width 13 height 13
click at [122, 272] on input "align to" at bounding box center [118, 278] width 13 height 13
radio input "true"
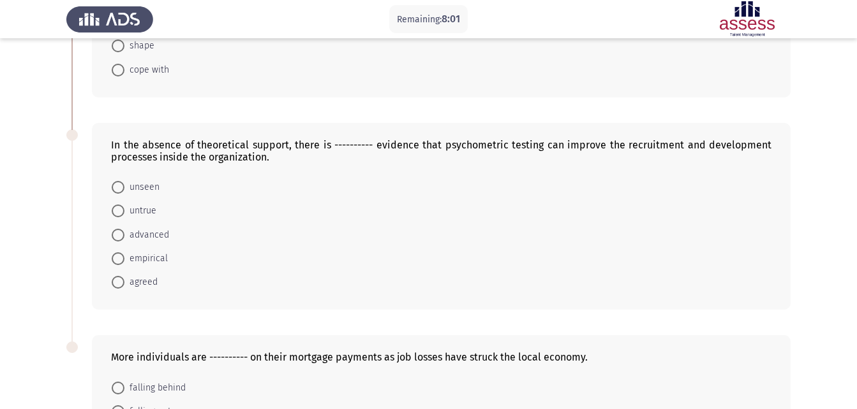
scroll to position [434, 0]
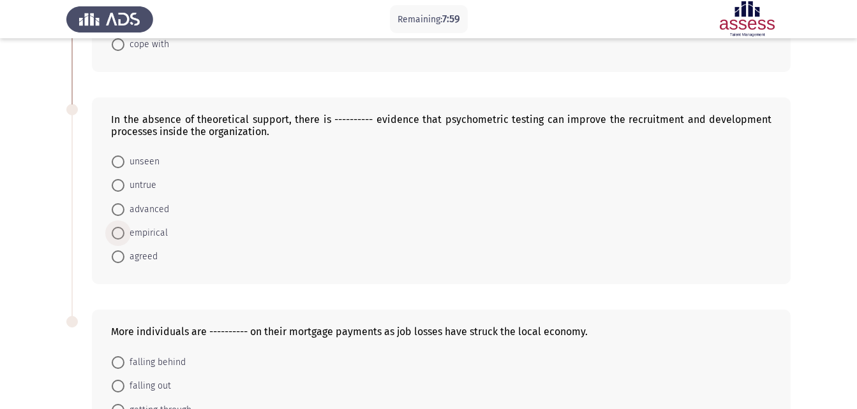
click at [142, 226] on span "empirical" at bounding box center [145, 233] width 43 height 15
click at [124, 227] on input "empirical" at bounding box center [118, 233] width 13 height 13
radio input "true"
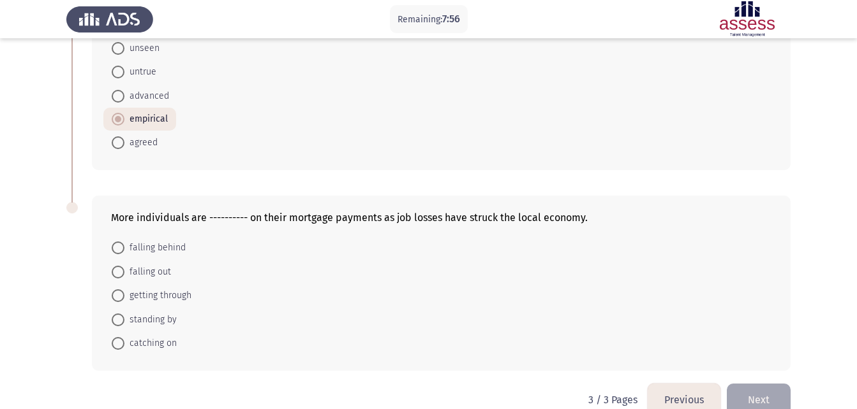
scroll to position [553, 0]
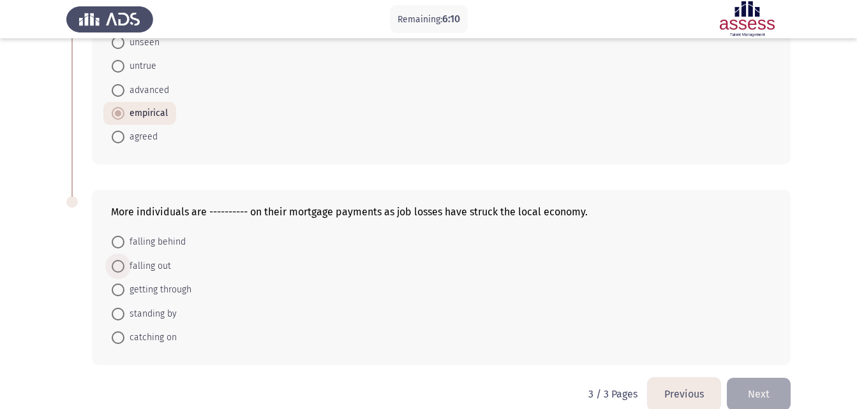
click at [158, 259] on span "falling out" at bounding box center [147, 266] width 47 height 15
click at [124, 260] on input "falling out" at bounding box center [118, 266] width 13 height 13
radio input "true"
click at [783, 378] on button "Next" at bounding box center [758, 394] width 64 height 33
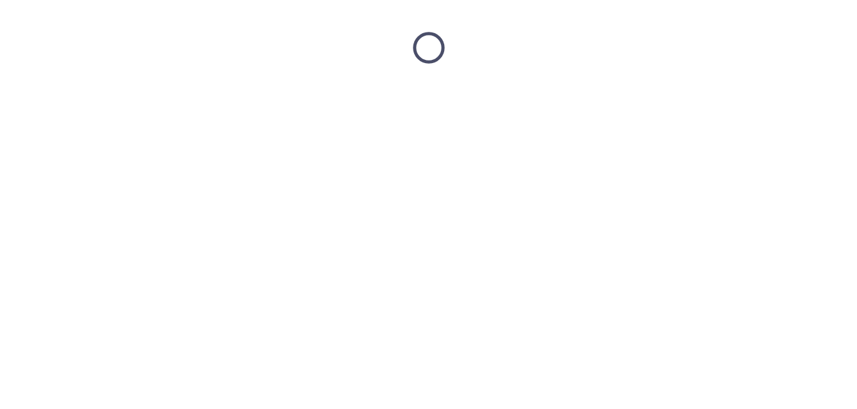
scroll to position [0, 0]
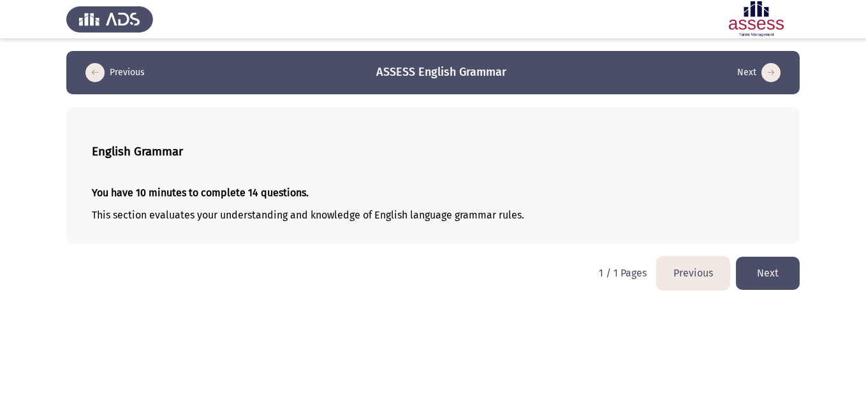
click at [774, 268] on button "Next" at bounding box center [768, 273] width 64 height 33
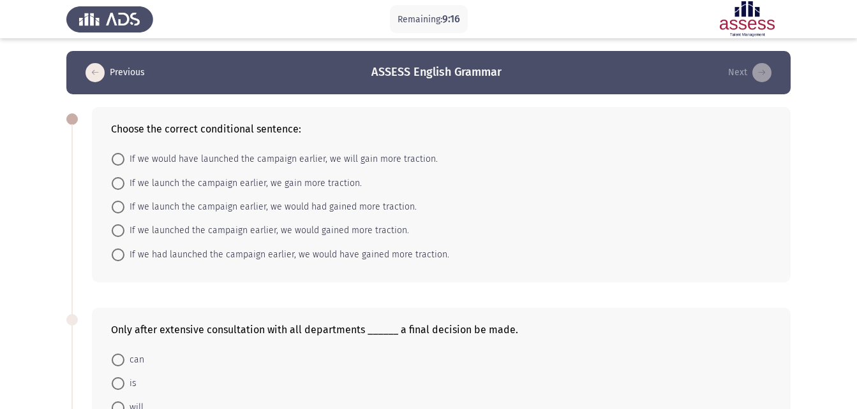
click at [121, 207] on span at bounding box center [118, 207] width 13 height 13
click at [121, 207] on input "If we launch the campaign earlier, we would had gained more traction." at bounding box center [118, 207] width 13 height 13
radio input "true"
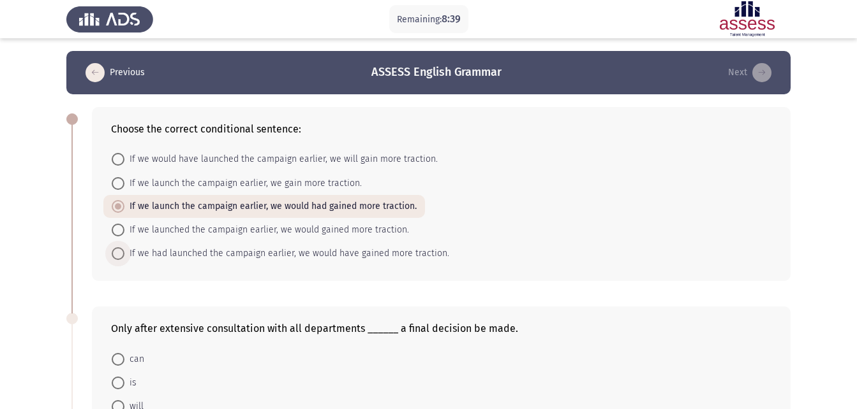
click at [114, 249] on span at bounding box center [118, 253] width 13 height 13
click at [114, 249] on input "If we had launched the campaign earlier, we would have gained more traction." at bounding box center [118, 253] width 13 height 13
radio input "true"
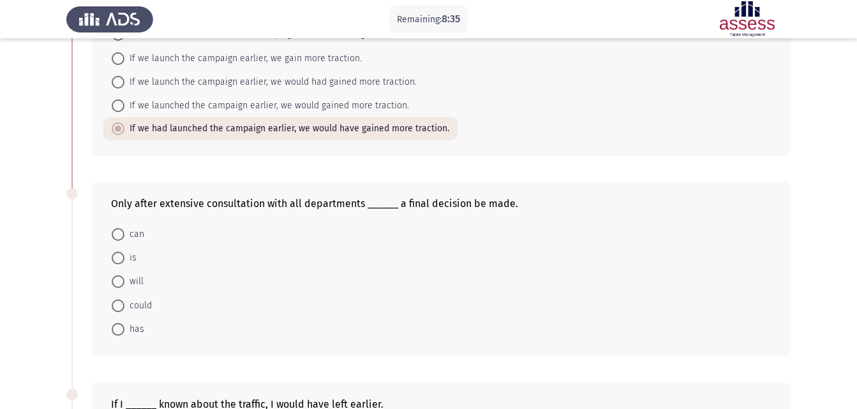
scroll to position [153, 0]
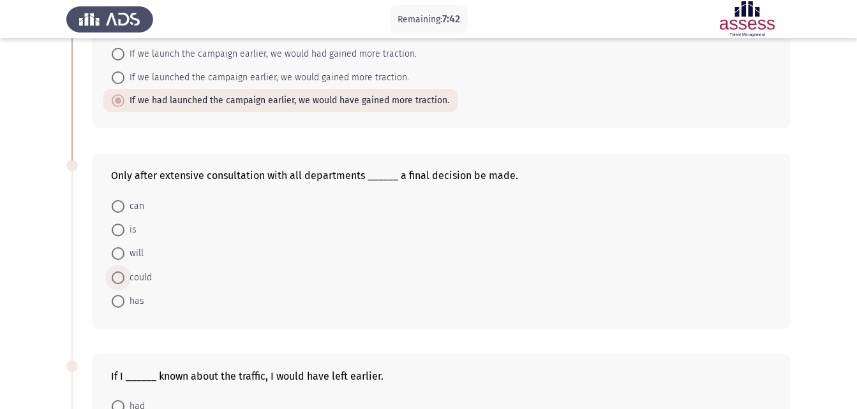
click at [130, 277] on span "could" at bounding box center [137, 277] width 27 height 15
click at [124, 277] on input "could" at bounding box center [118, 278] width 13 height 13
radio input "true"
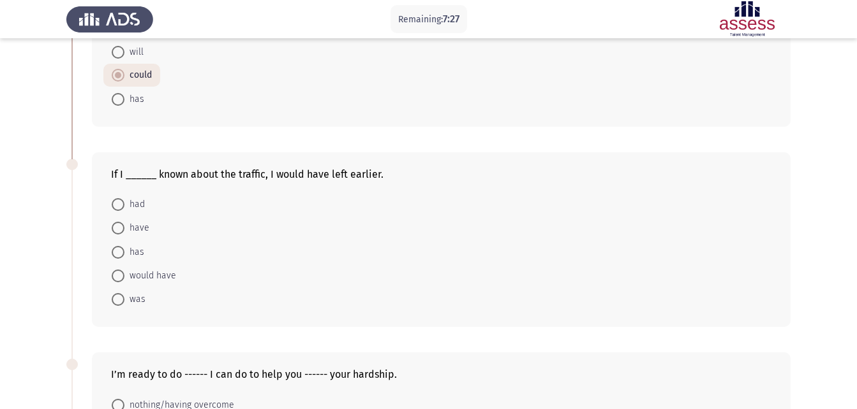
scroll to position [357, 0]
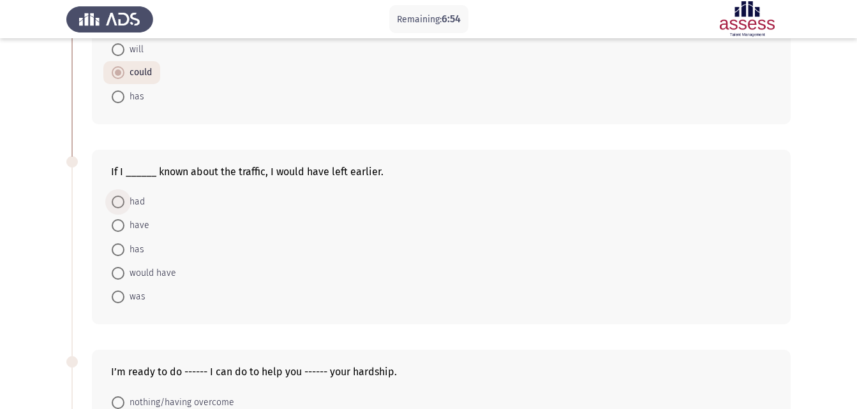
click at [120, 198] on span at bounding box center [118, 202] width 13 height 13
click at [120, 198] on input "had" at bounding box center [118, 202] width 13 height 13
radio input "true"
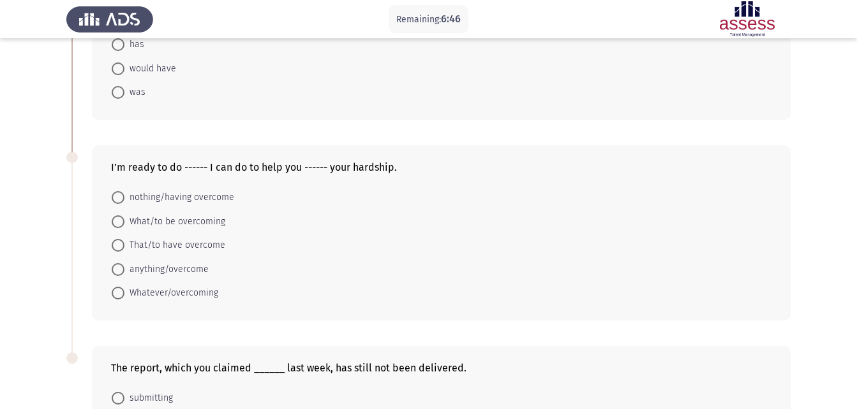
scroll to position [587, 0]
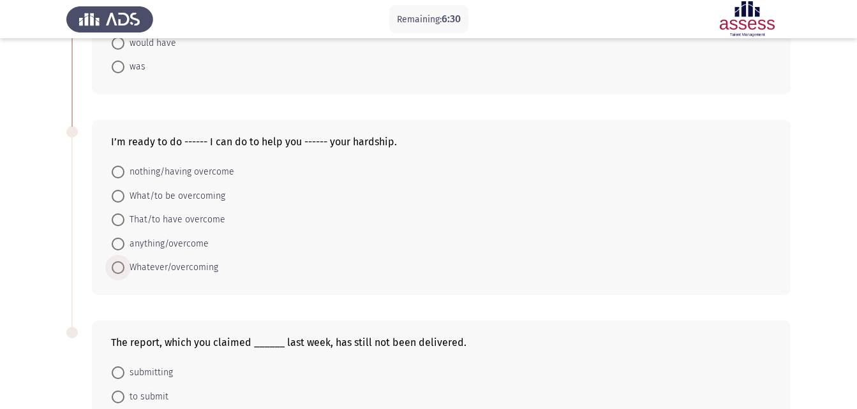
click at [186, 264] on span "Whatever/overcoming" at bounding box center [171, 267] width 94 height 15
click at [124, 264] on input "Whatever/overcoming" at bounding box center [118, 267] width 13 height 13
radio input "true"
click at [189, 248] on span "anything/overcome" at bounding box center [166, 244] width 84 height 15
click at [124, 248] on input "anything/overcome" at bounding box center [118, 244] width 13 height 13
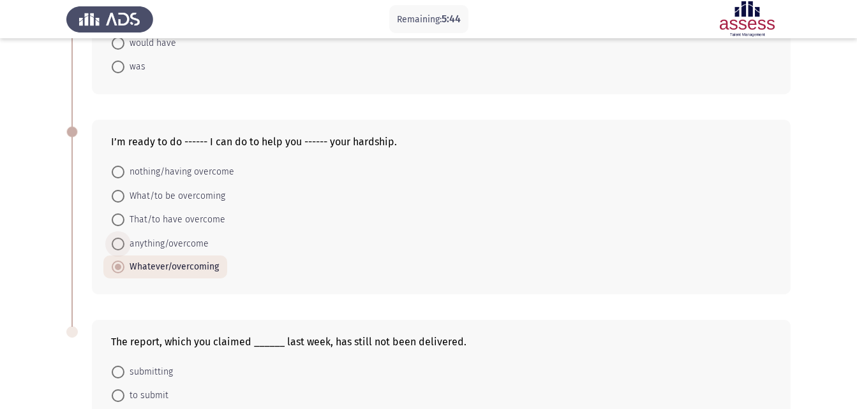
radio input "true"
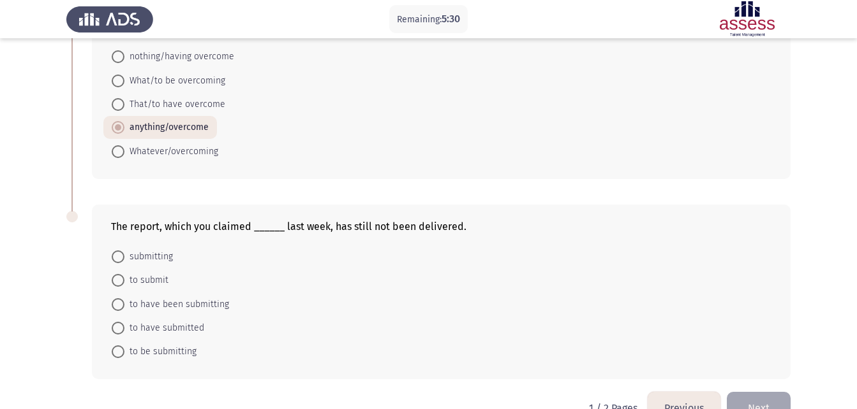
scroll to position [714, 0]
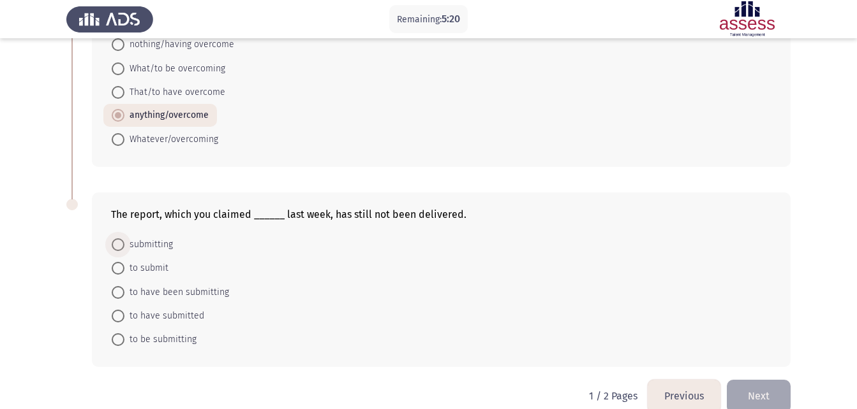
click at [132, 243] on span "submitting" at bounding box center [148, 244] width 48 height 15
click at [124, 243] on input "submitting" at bounding box center [118, 245] width 13 height 13
radio input "true"
click at [156, 318] on span "to have submitted" at bounding box center [164, 315] width 80 height 15
click at [124, 318] on input "to have submitted" at bounding box center [118, 315] width 13 height 13
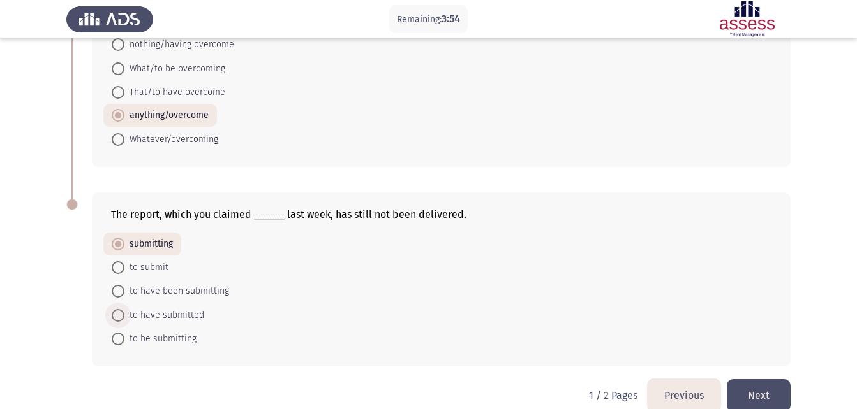
radio input "true"
click at [760, 386] on button "Next" at bounding box center [758, 395] width 64 height 33
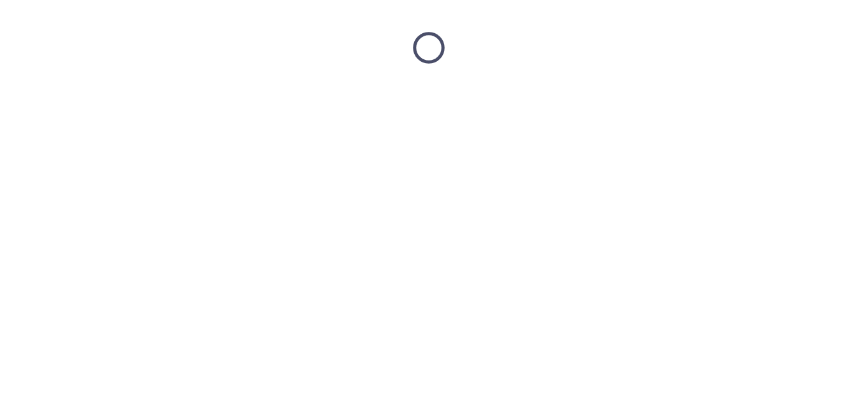
scroll to position [0, 0]
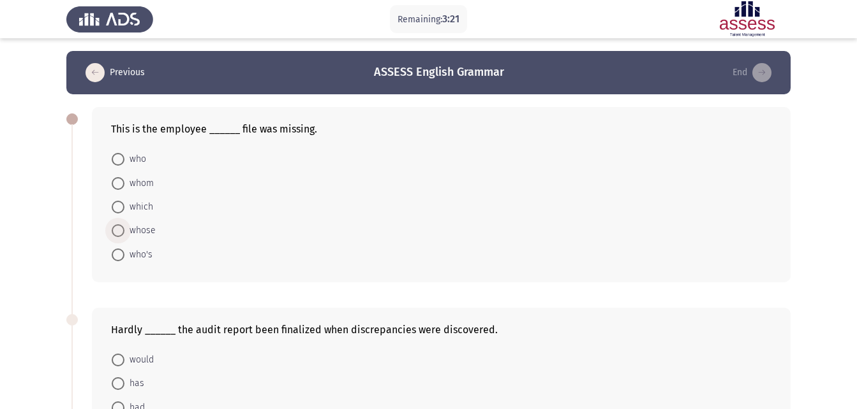
click at [134, 228] on span "whose" at bounding box center [139, 230] width 31 height 15
click at [124, 228] on input "whose" at bounding box center [118, 230] width 13 height 13
radio input "true"
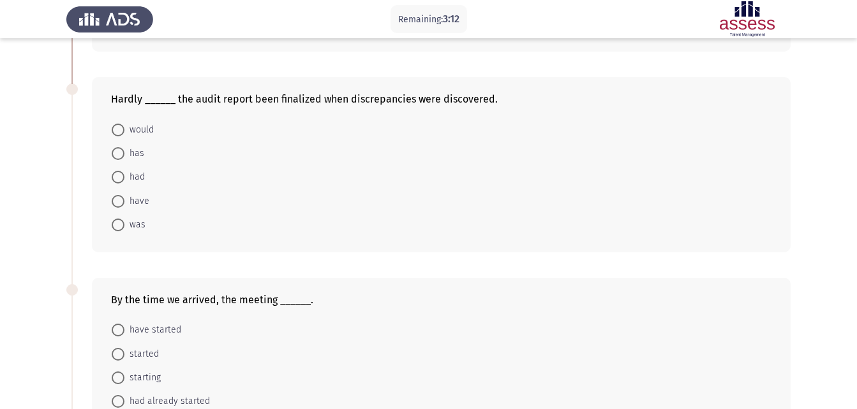
scroll to position [204, 0]
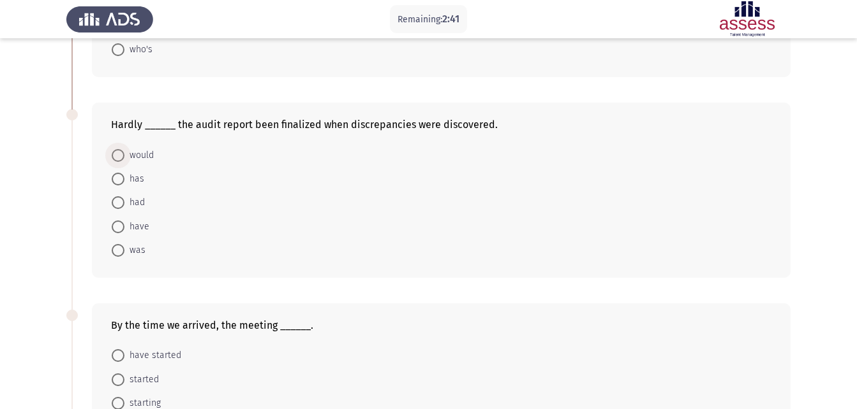
click at [142, 158] on span "would" at bounding box center [138, 155] width 29 height 15
click at [124, 158] on input "would" at bounding box center [118, 155] width 13 height 13
radio input "true"
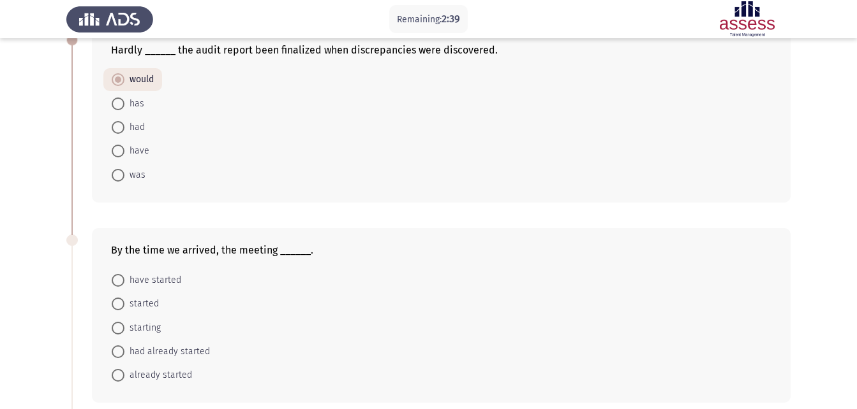
scroll to position [281, 0]
click at [129, 173] on span "was" at bounding box center [134, 173] width 21 height 15
click at [124, 173] on input "was" at bounding box center [118, 173] width 13 height 13
radio input "true"
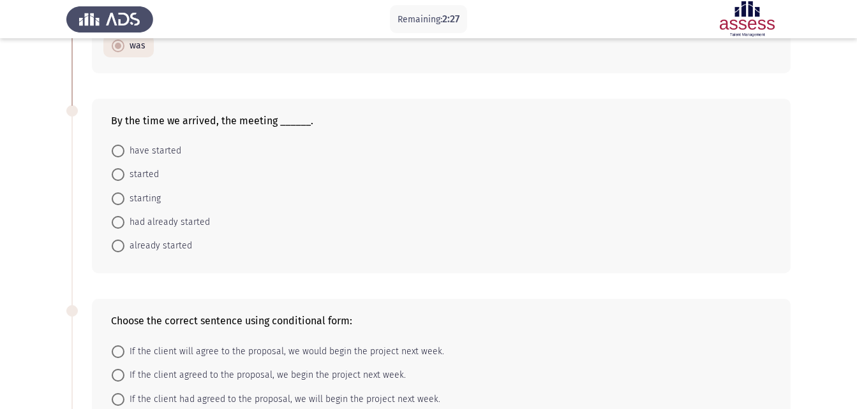
scroll to position [434, 0]
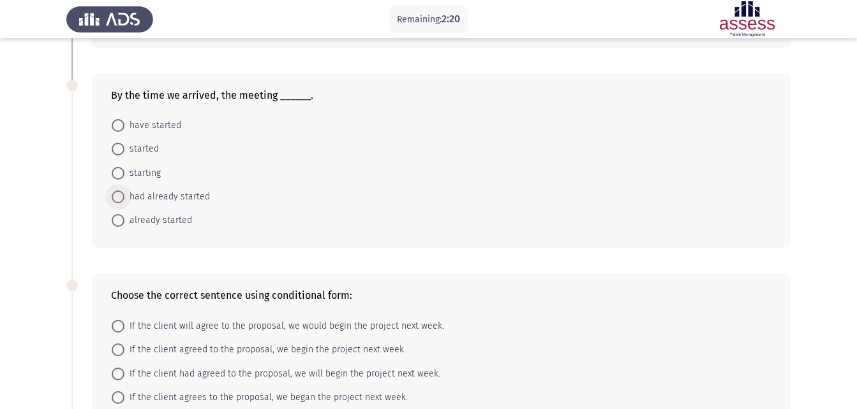
click at [160, 196] on span "had already started" at bounding box center [166, 196] width 85 height 15
click at [124, 196] on input "had already started" at bounding box center [118, 197] width 13 height 13
radio input "true"
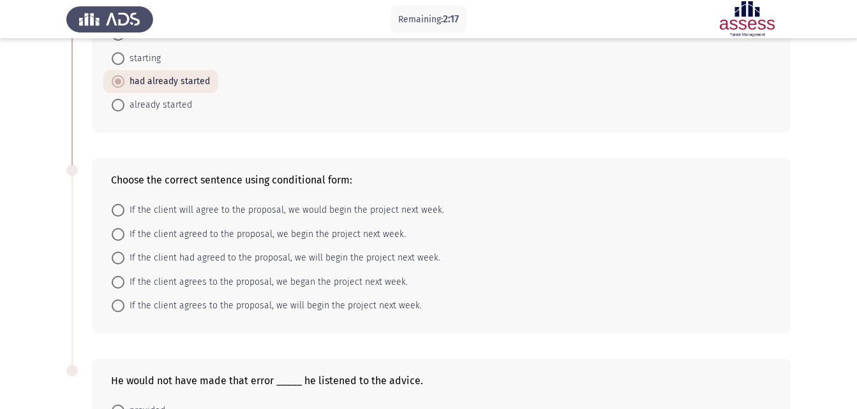
scroll to position [561, 0]
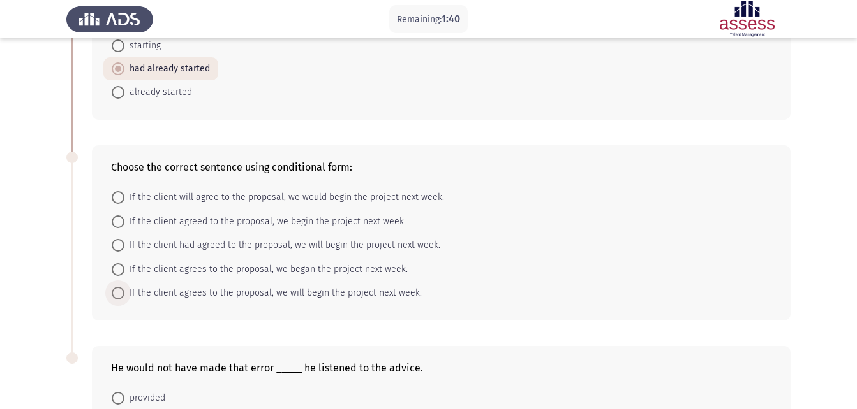
click at [119, 289] on span at bounding box center [118, 293] width 13 height 13
click at [119, 289] on input "If the client agrees to the proposal, we will begin the project next week." at bounding box center [118, 293] width 13 height 13
radio input "true"
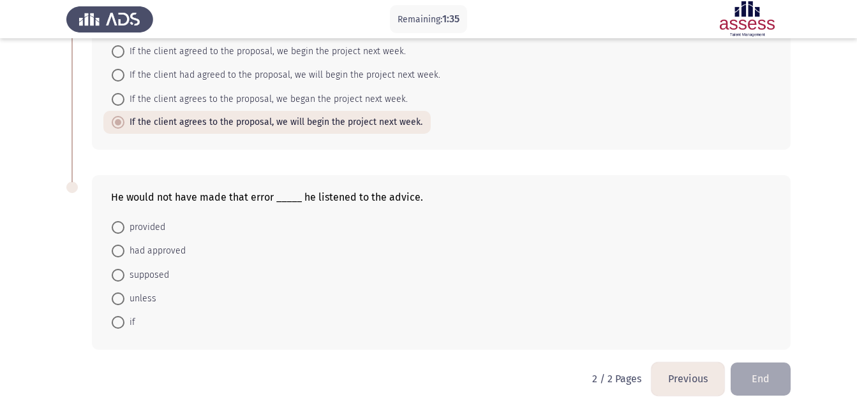
scroll to position [736, 0]
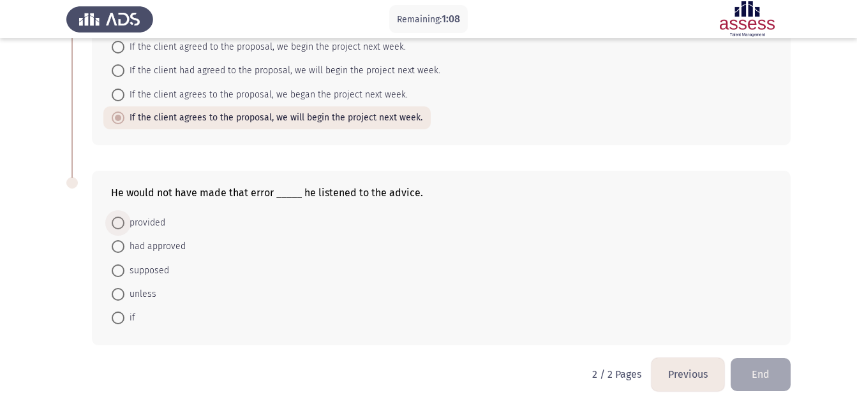
click at [119, 225] on span at bounding box center [118, 223] width 13 height 13
click at [119, 225] on input "provided" at bounding box center [118, 223] width 13 height 13
radio input "true"
click at [764, 379] on button "End" at bounding box center [760, 374] width 60 height 33
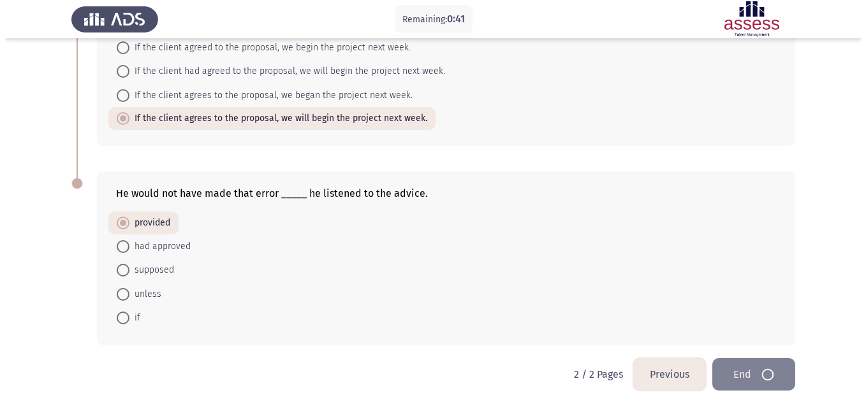
scroll to position [0, 0]
